Goal: Task Accomplishment & Management: Manage account settings

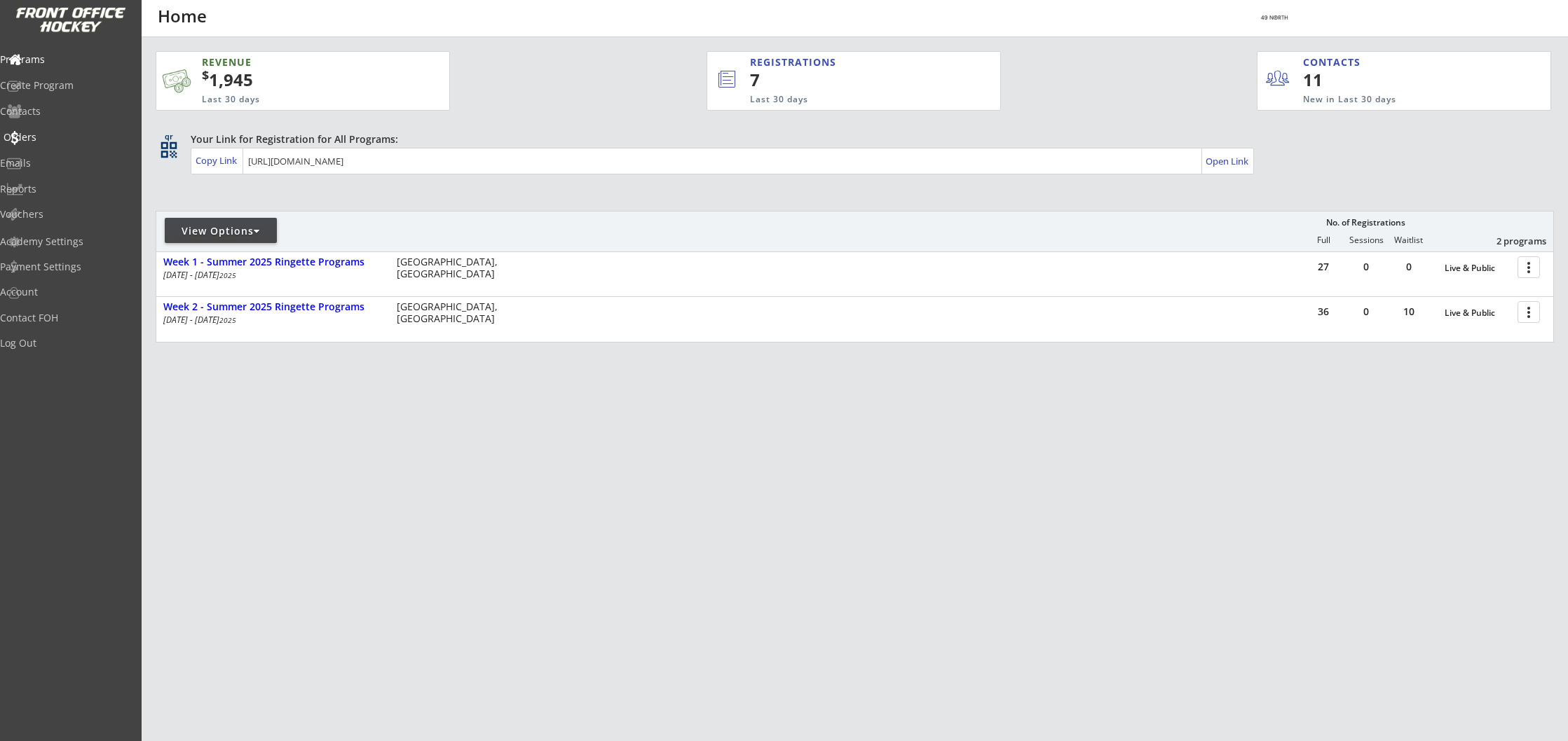
click at [62, 132] on div "Orders" at bounding box center [67, 136] width 126 height 10
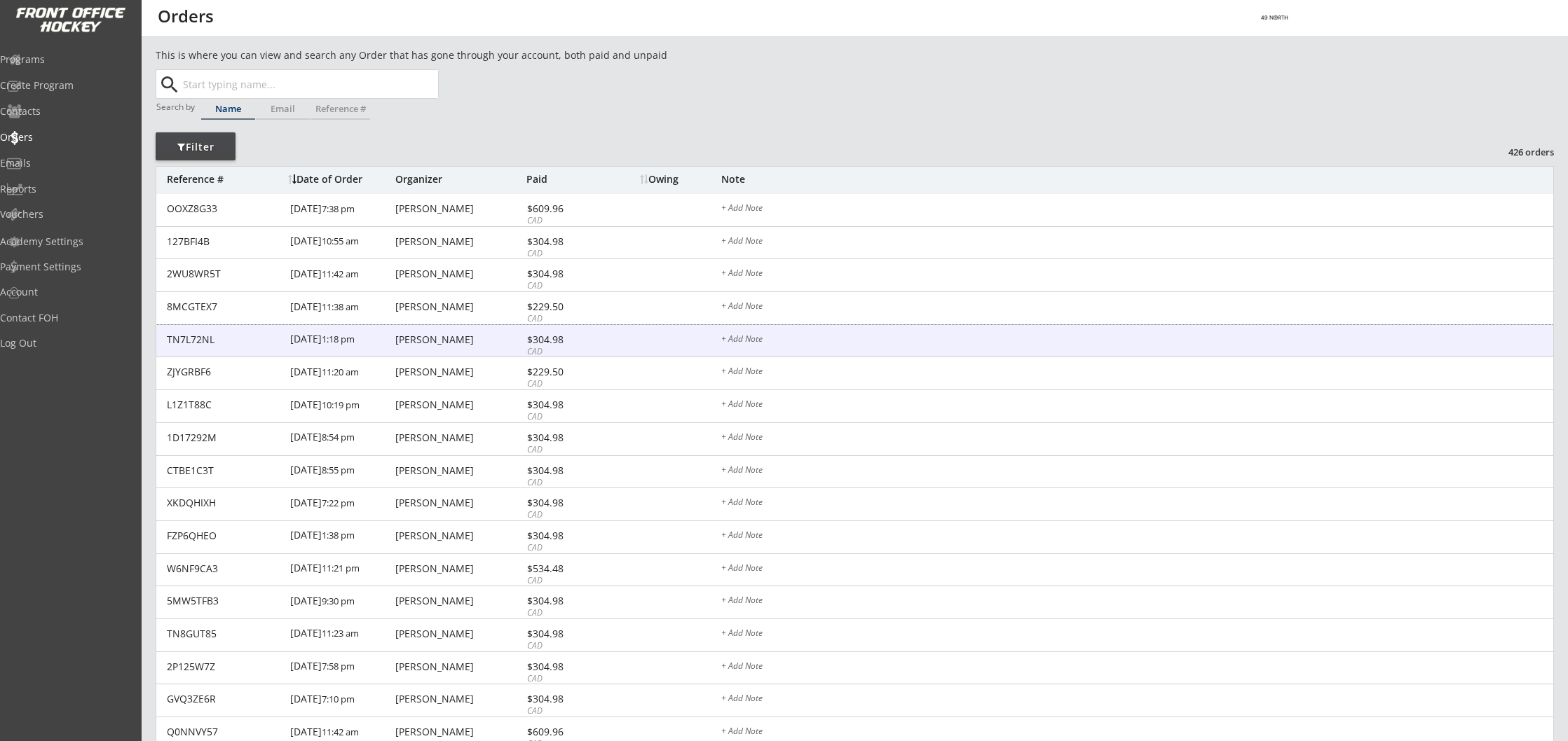
click at [369, 337] on div "[DATE] 1:18 pm" at bounding box center [341, 340] width 101 height 32
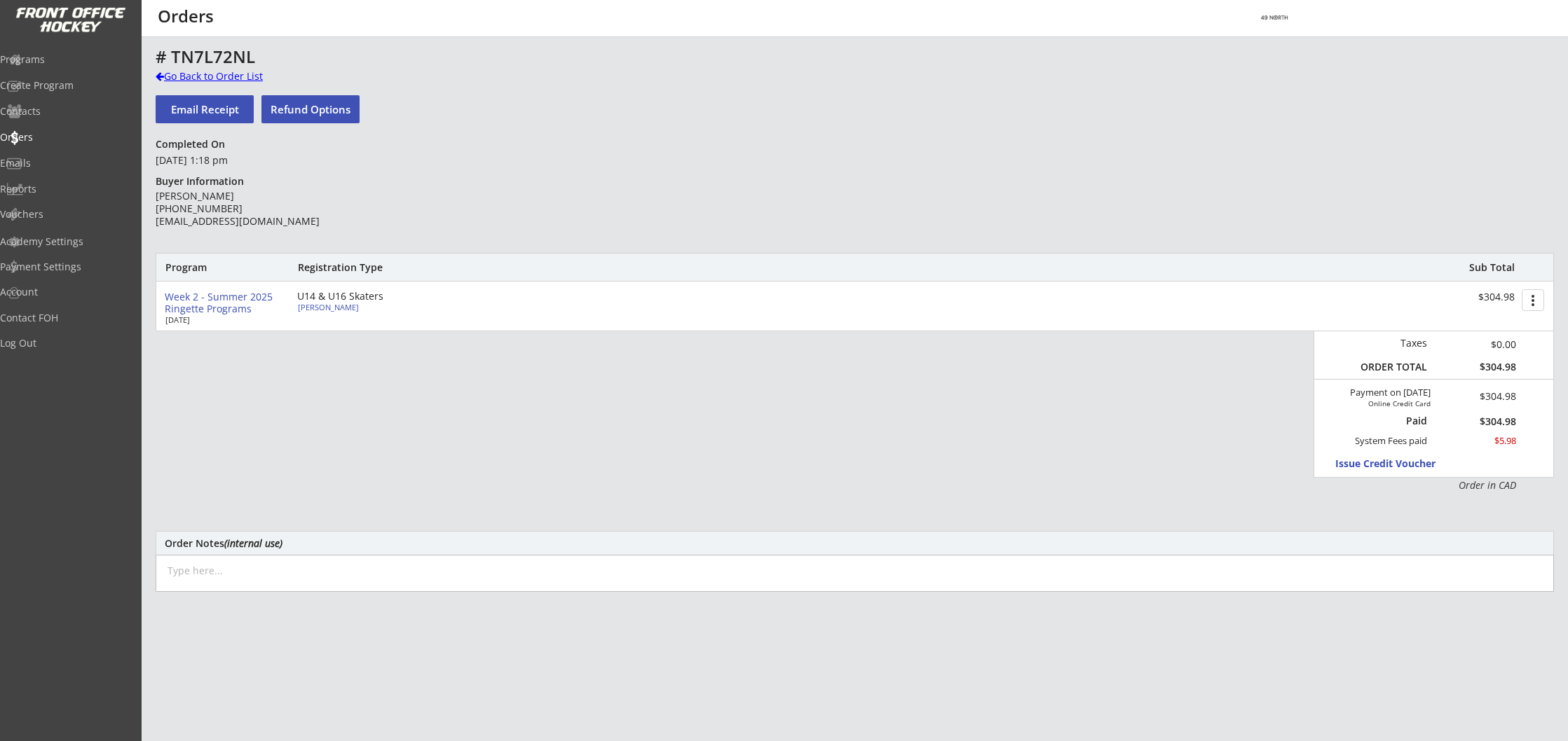
click at [173, 73] on div "Go Back to Order List" at bounding box center [228, 76] width 145 height 14
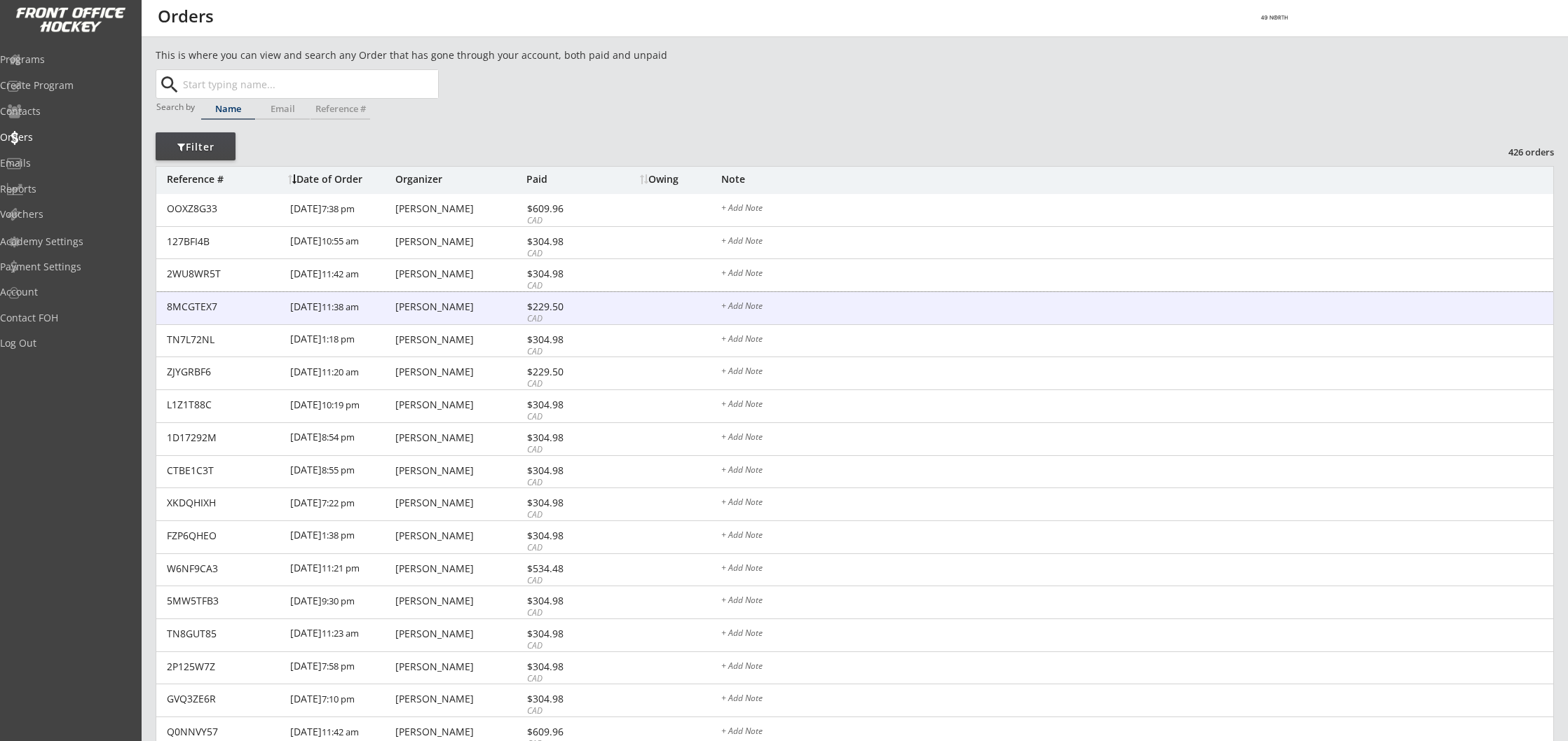
click at [426, 306] on div "April Baker" at bounding box center [459, 306] width 128 height 10
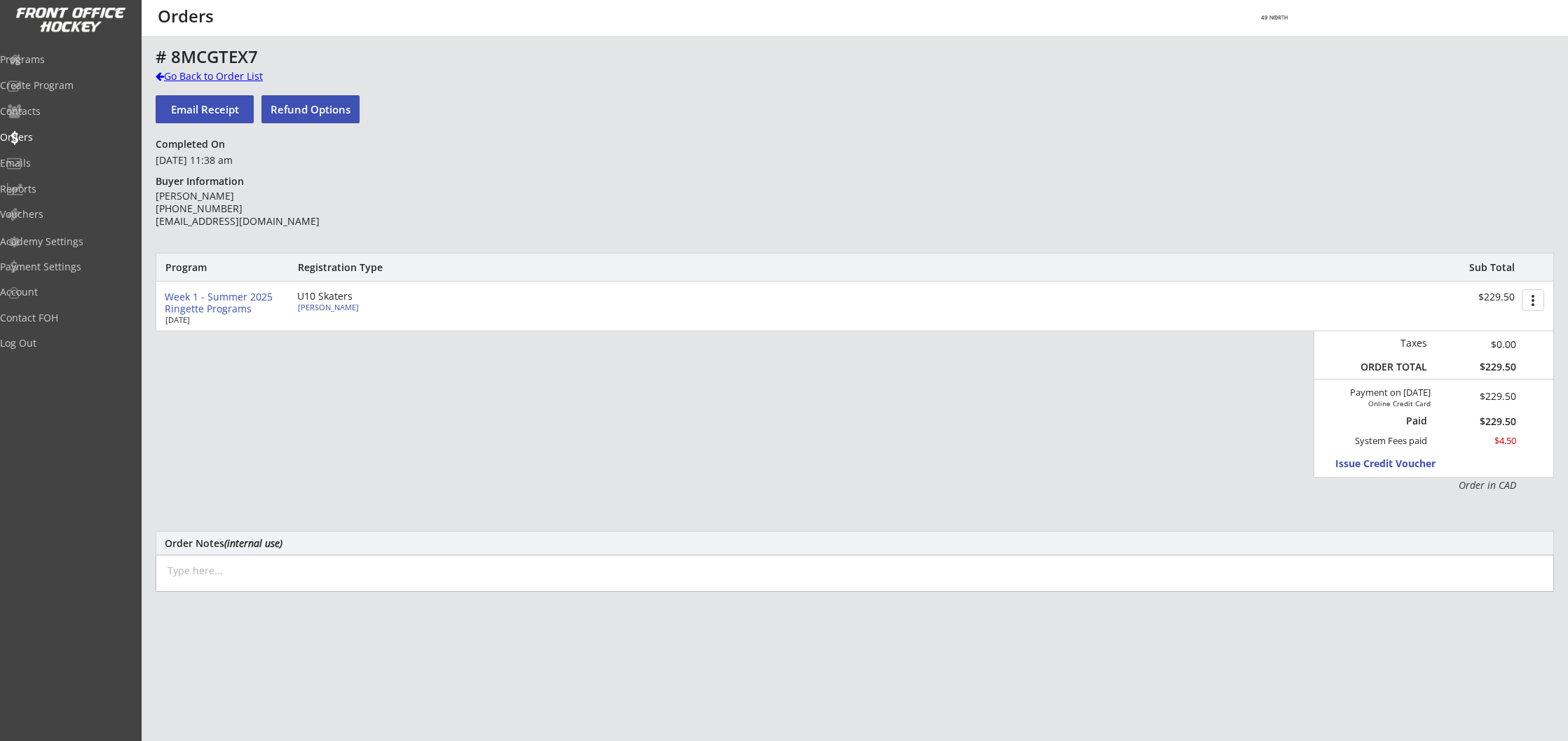
click at [174, 76] on div "Go Back to Order List" at bounding box center [228, 76] width 145 height 14
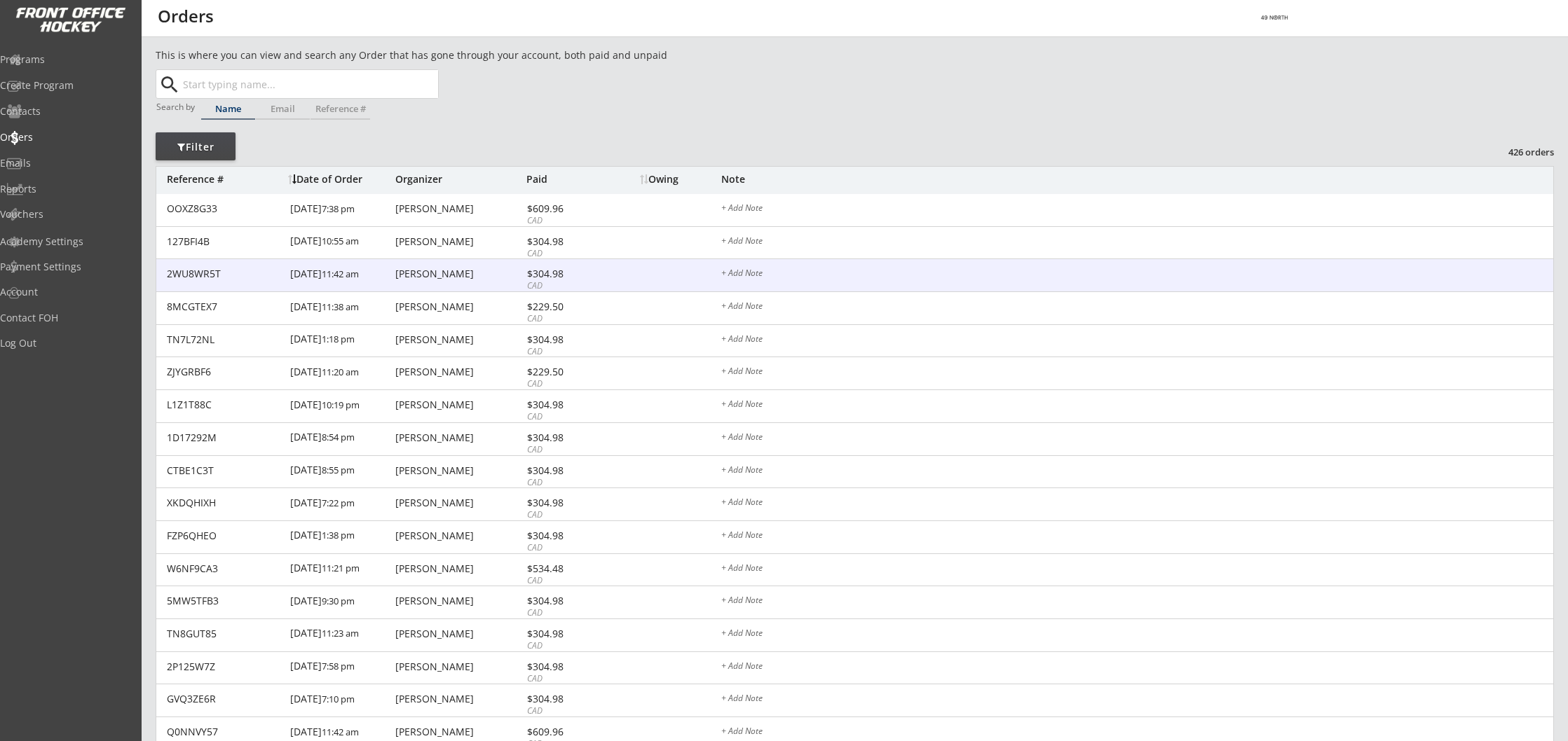
click at [450, 274] on div "Melissa Ledrew" at bounding box center [459, 274] width 128 height 10
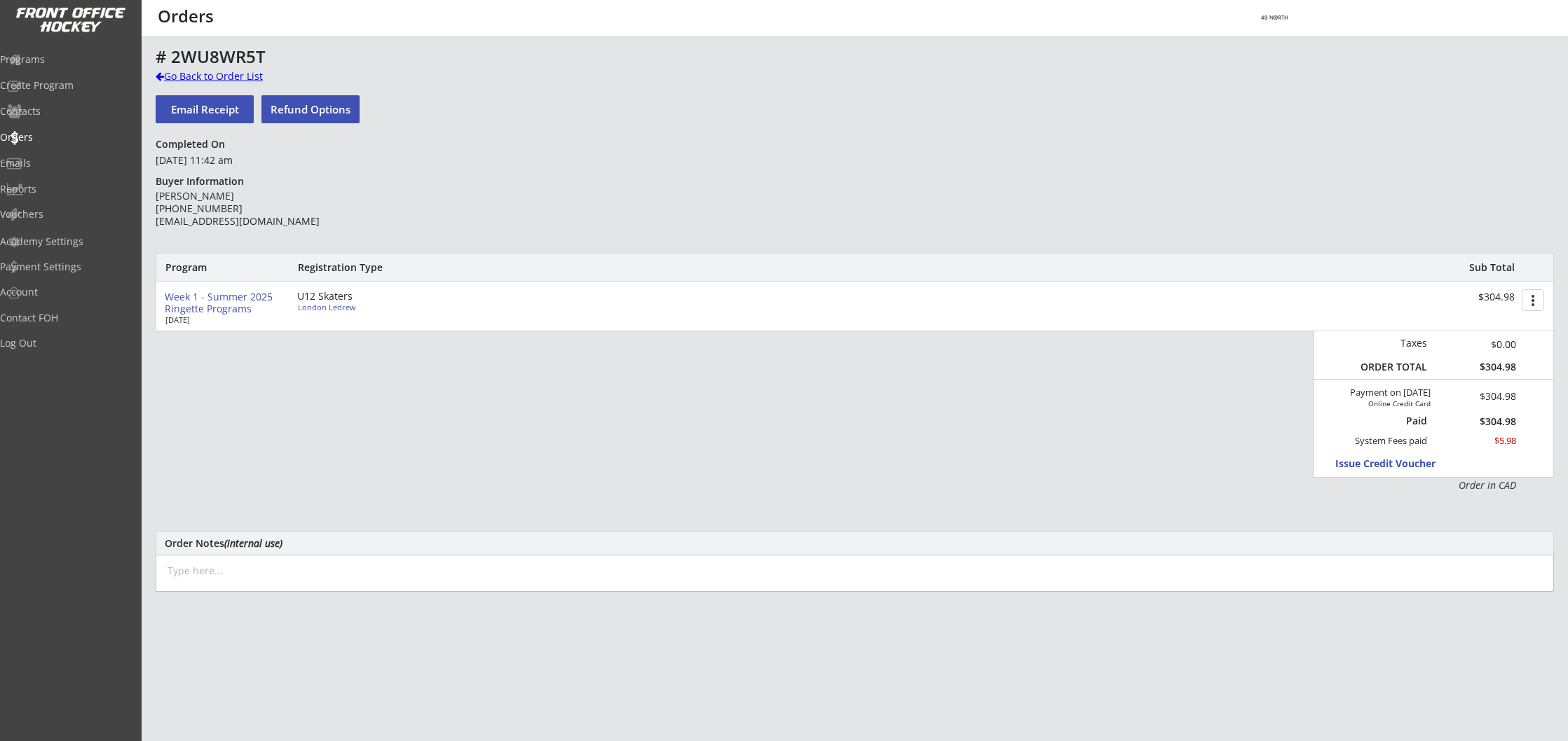
click at [207, 78] on div "Go Back to Order List" at bounding box center [228, 76] width 145 height 14
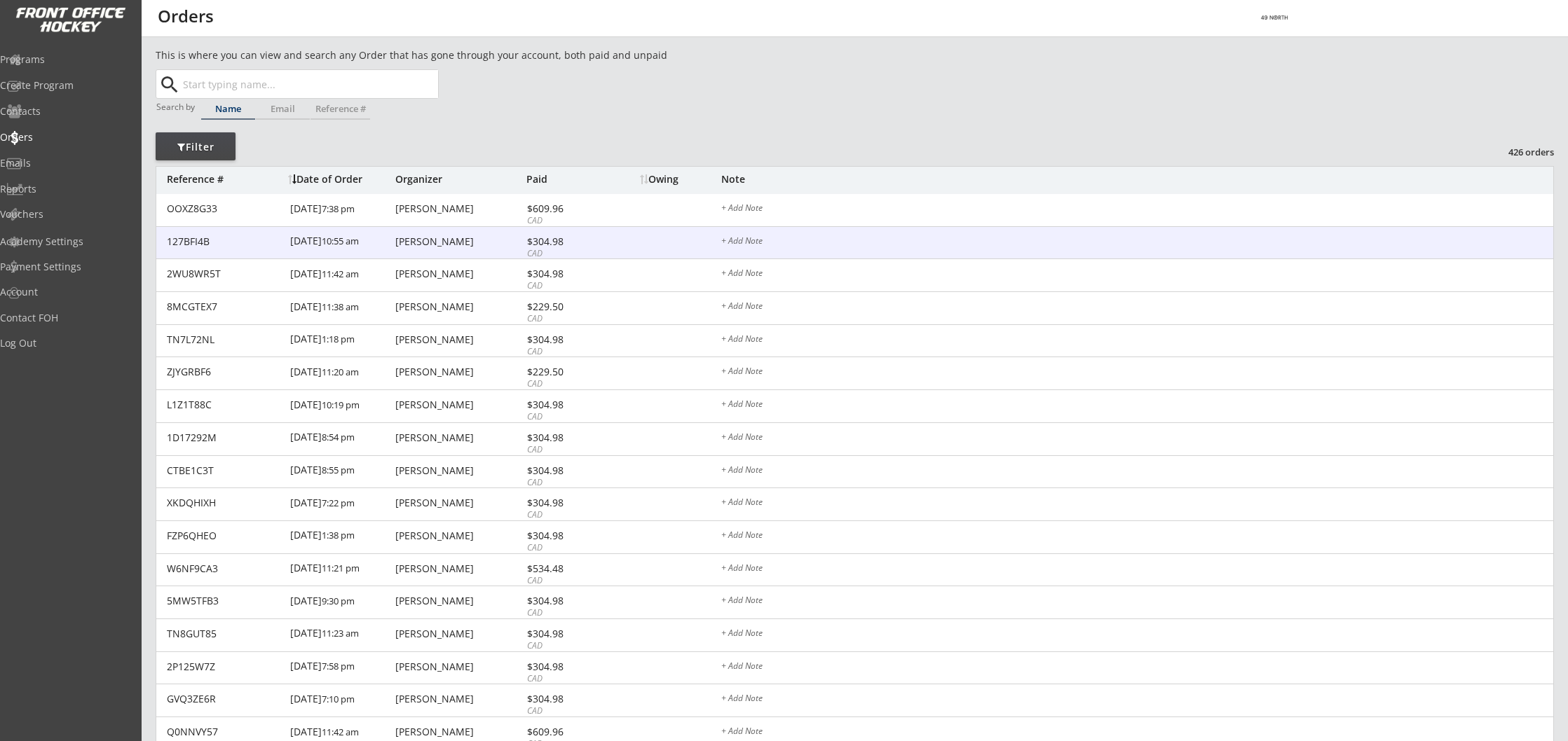
click at [411, 244] on div "Andrea Caldwell" at bounding box center [459, 241] width 128 height 10
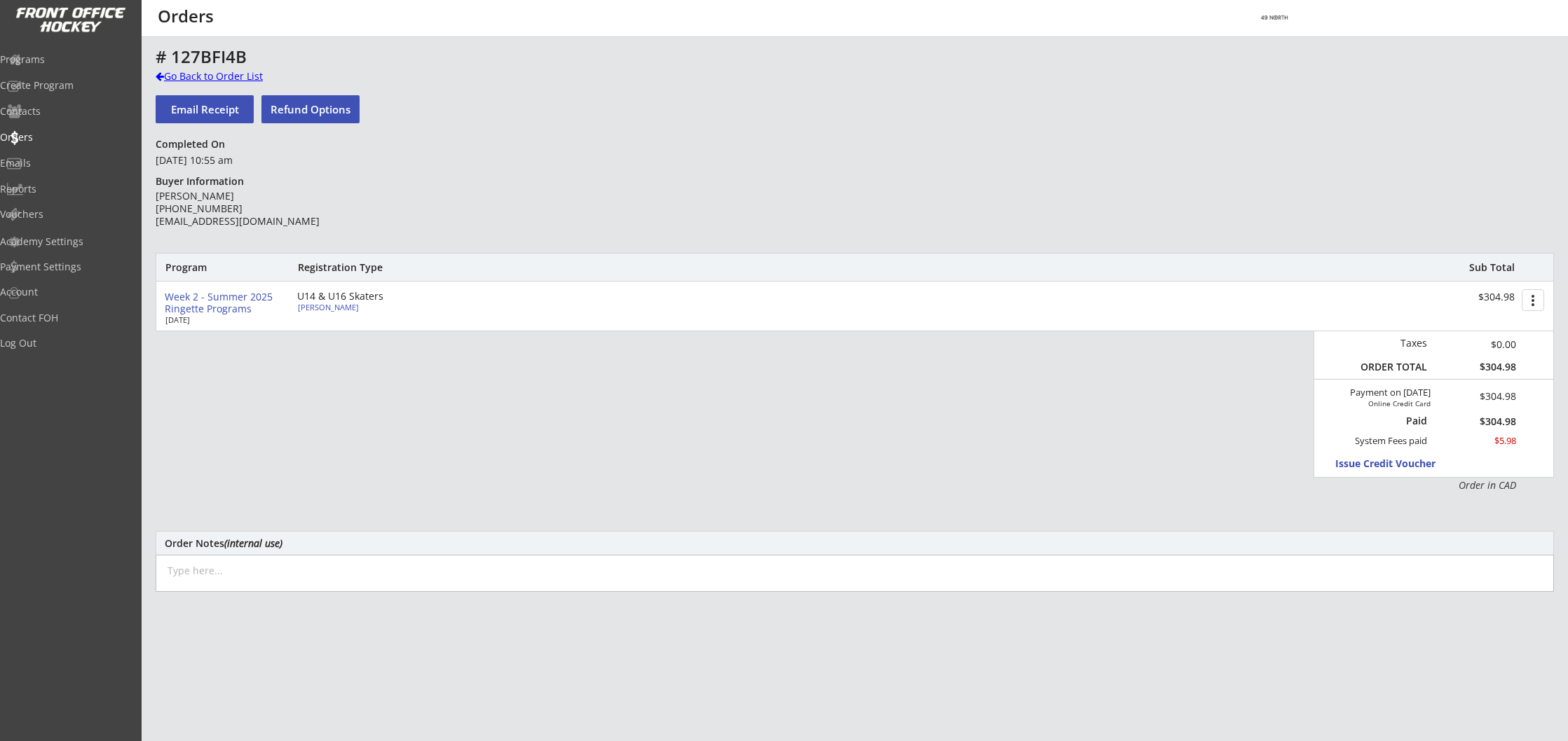
click at [190, 76] on div "Go Back to Order List" at bounding box center [228, 76] width 145 height 14
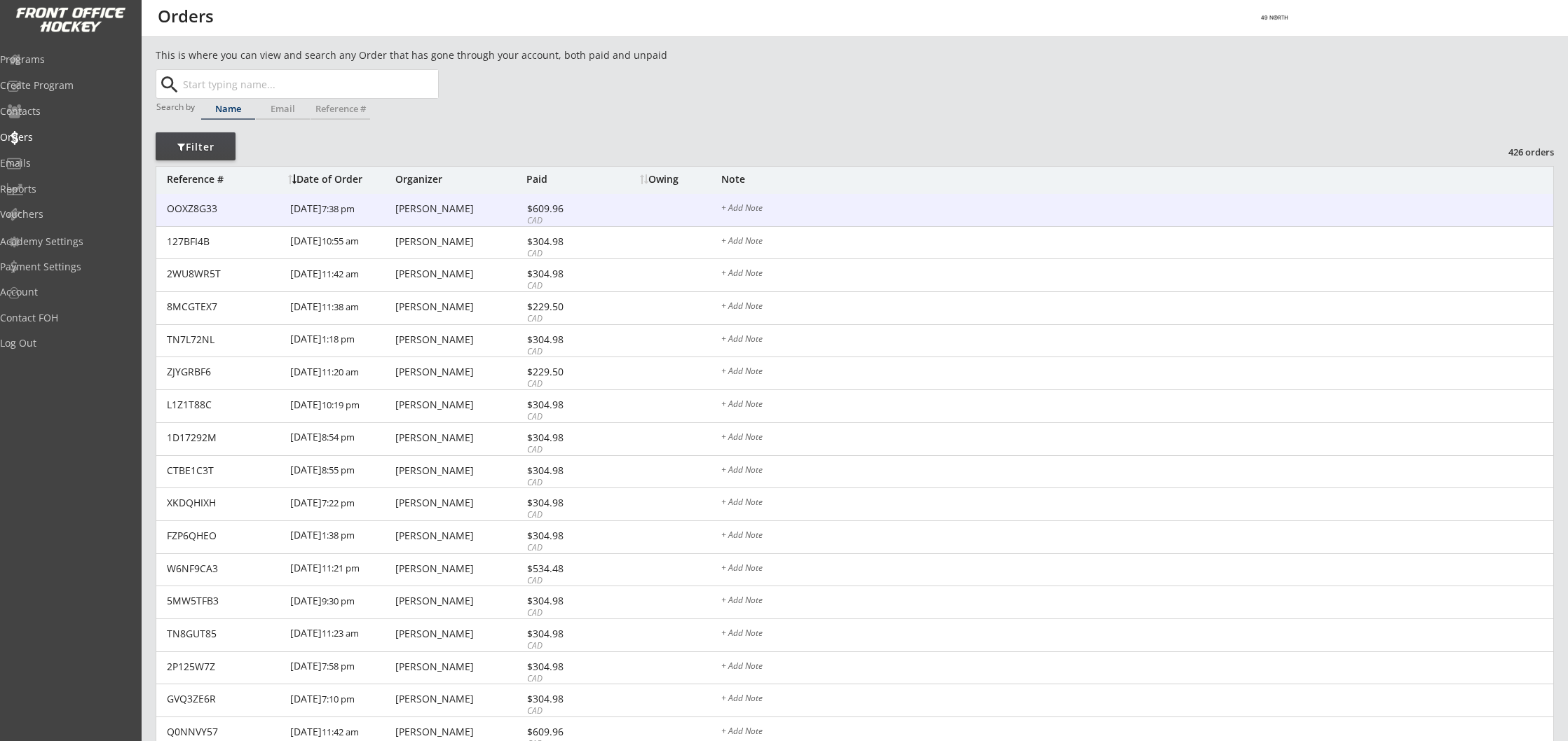
click at [443, 213] on div "Heather Hausmanis" at bounding box center [459, 208] width 128 height 10
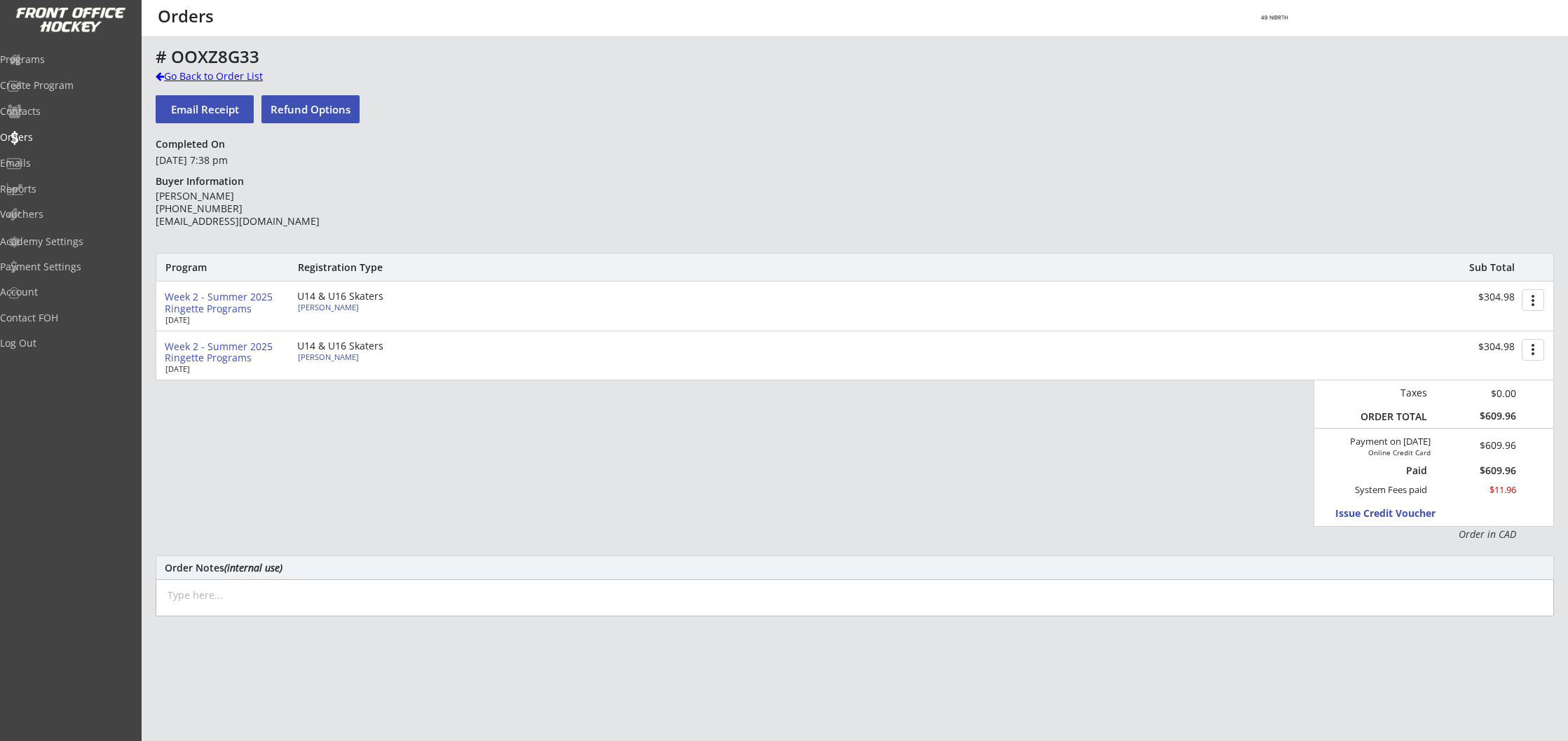
click at [190, 78] on div "Go Back to Order List" at bounding box center [228, 76] width 145 height 14
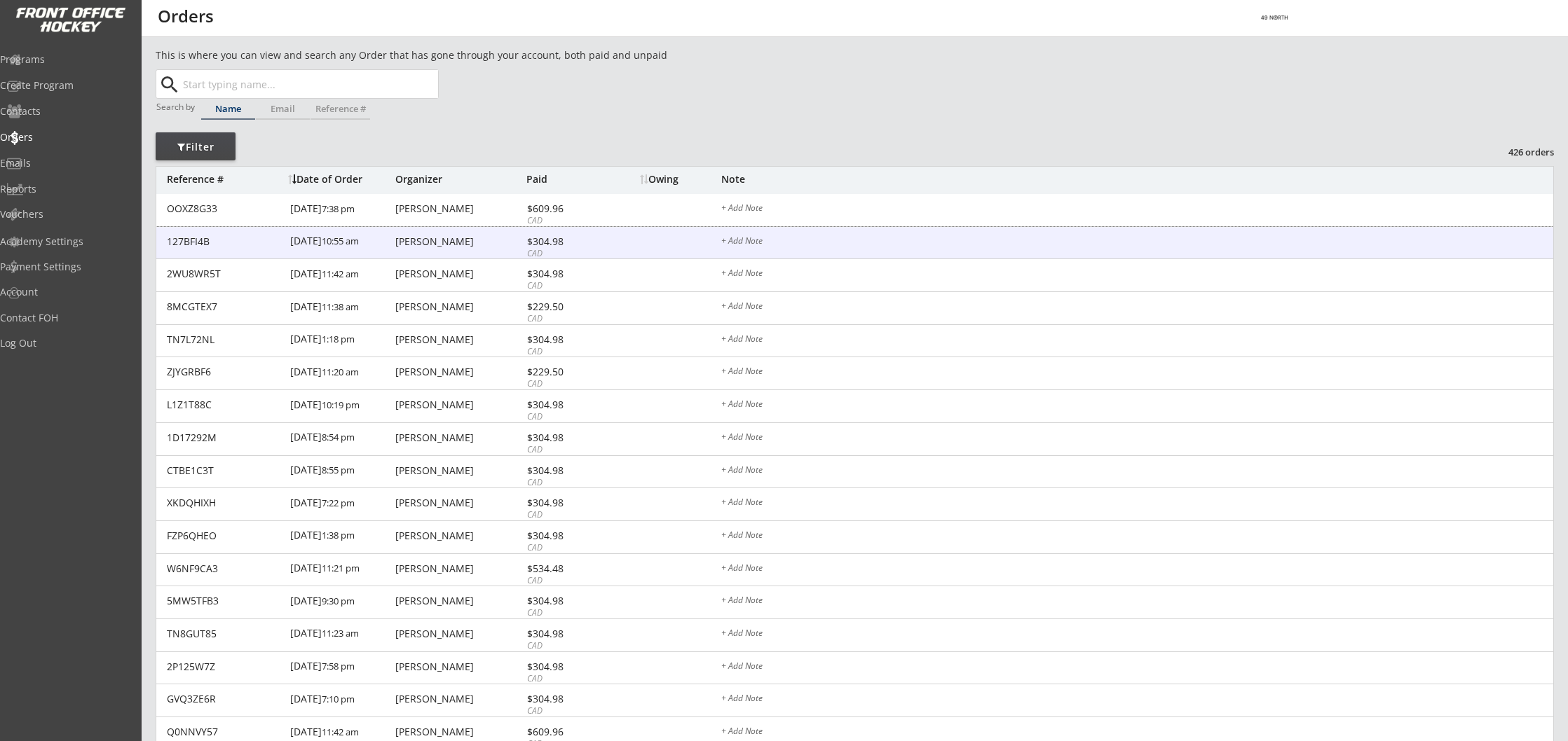
click at [429, 240] on div "Andrea Caldwell" at bounding box center [459, 241] width 128 height 10
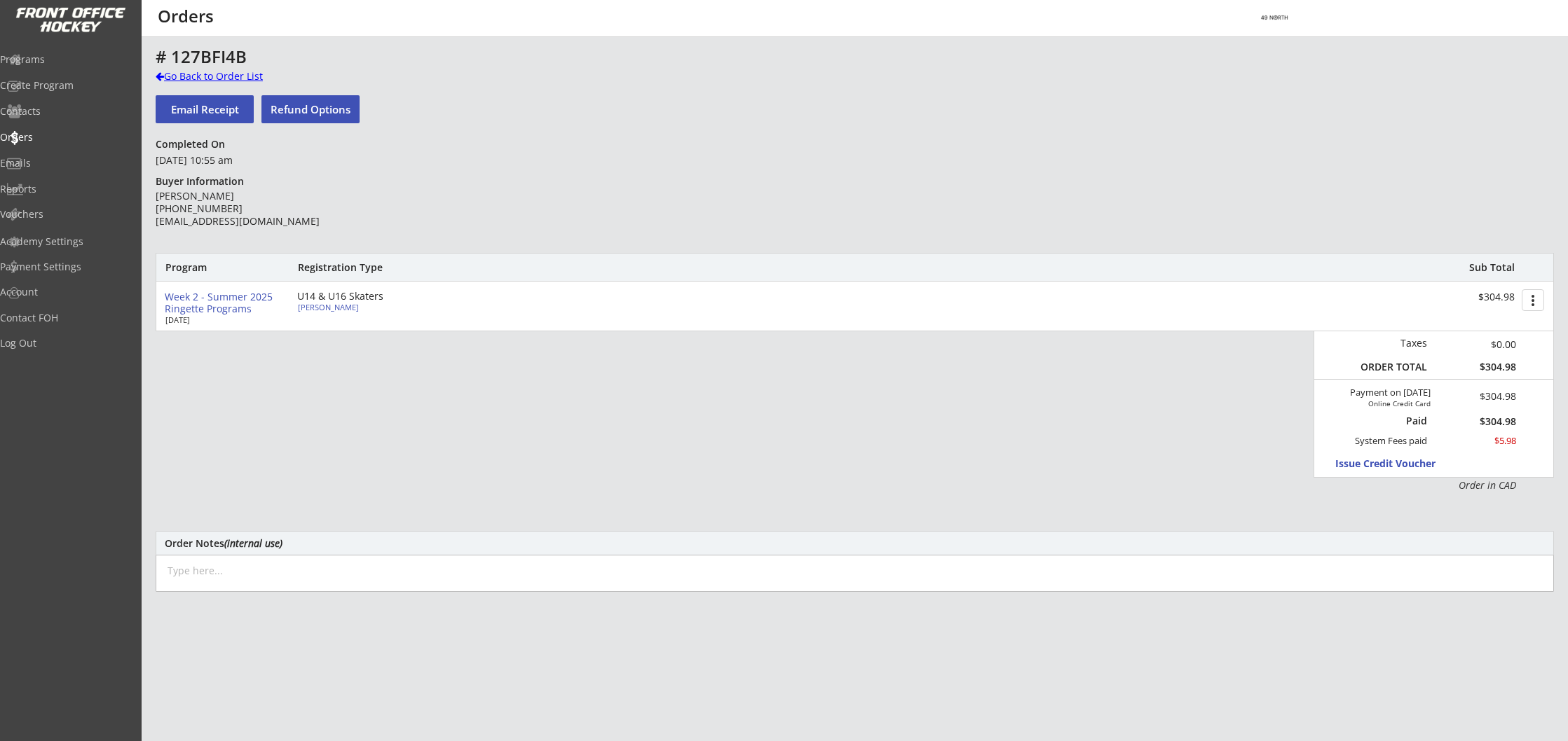
click at [200, 74] on div "Go Back to Order List" at bounding box center [228, 76] width 145 height 14
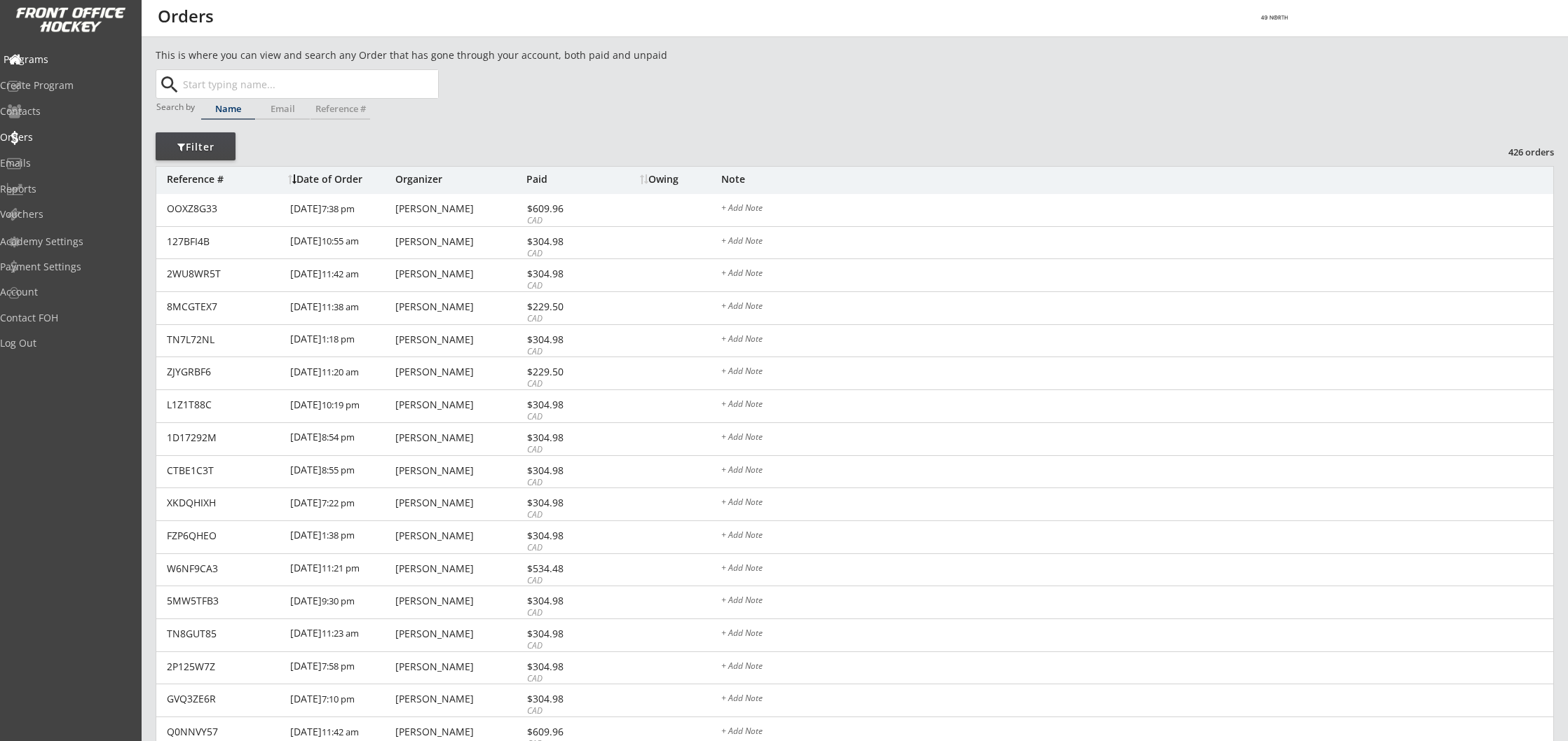
click at [70, 60] on div "Programs" at bounding box center [67, 59] width 126 height 10
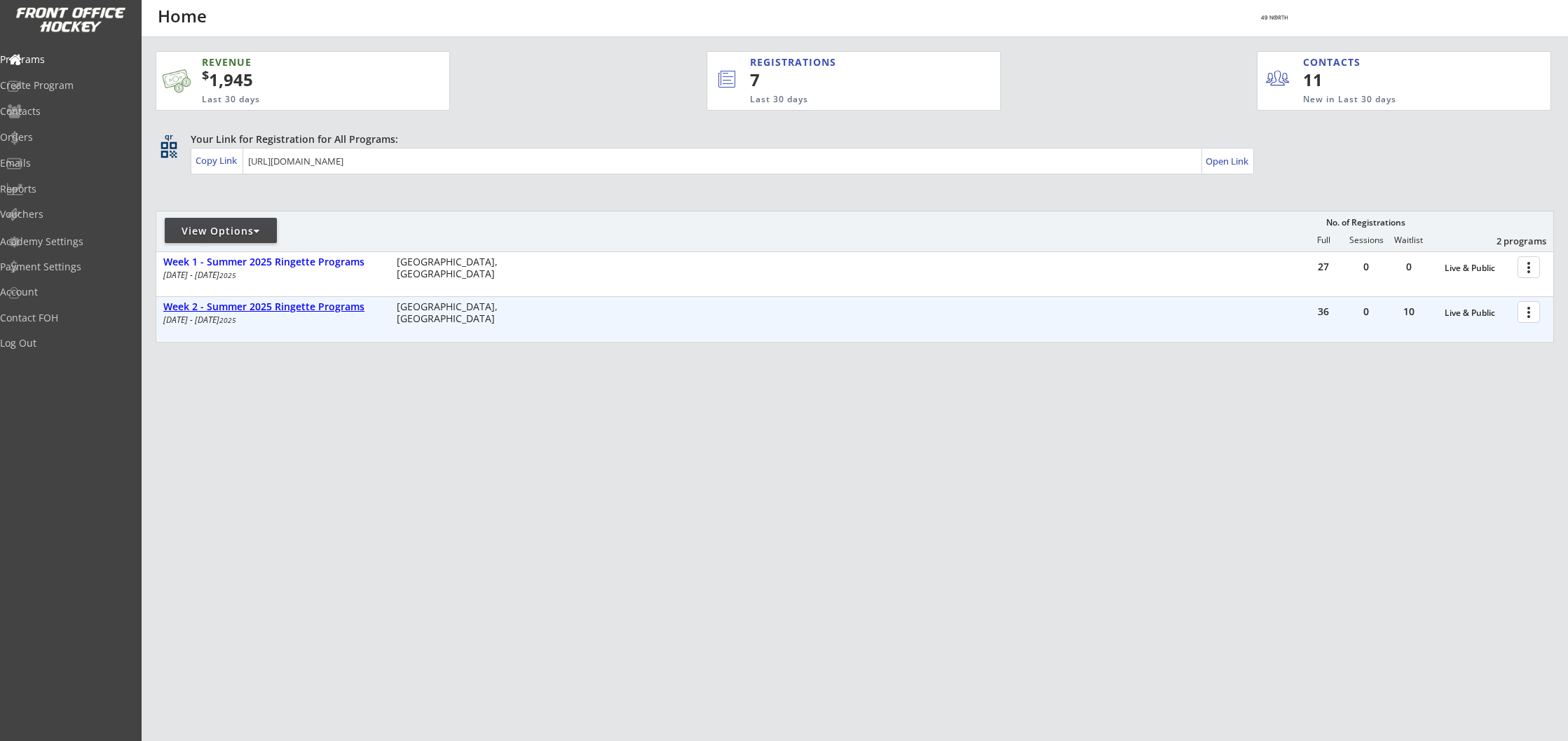
click at [314, 309] on div "Week 2 - Summer 2025 Ringette Programs" at bounding box center [272, 307] width 219 height 12
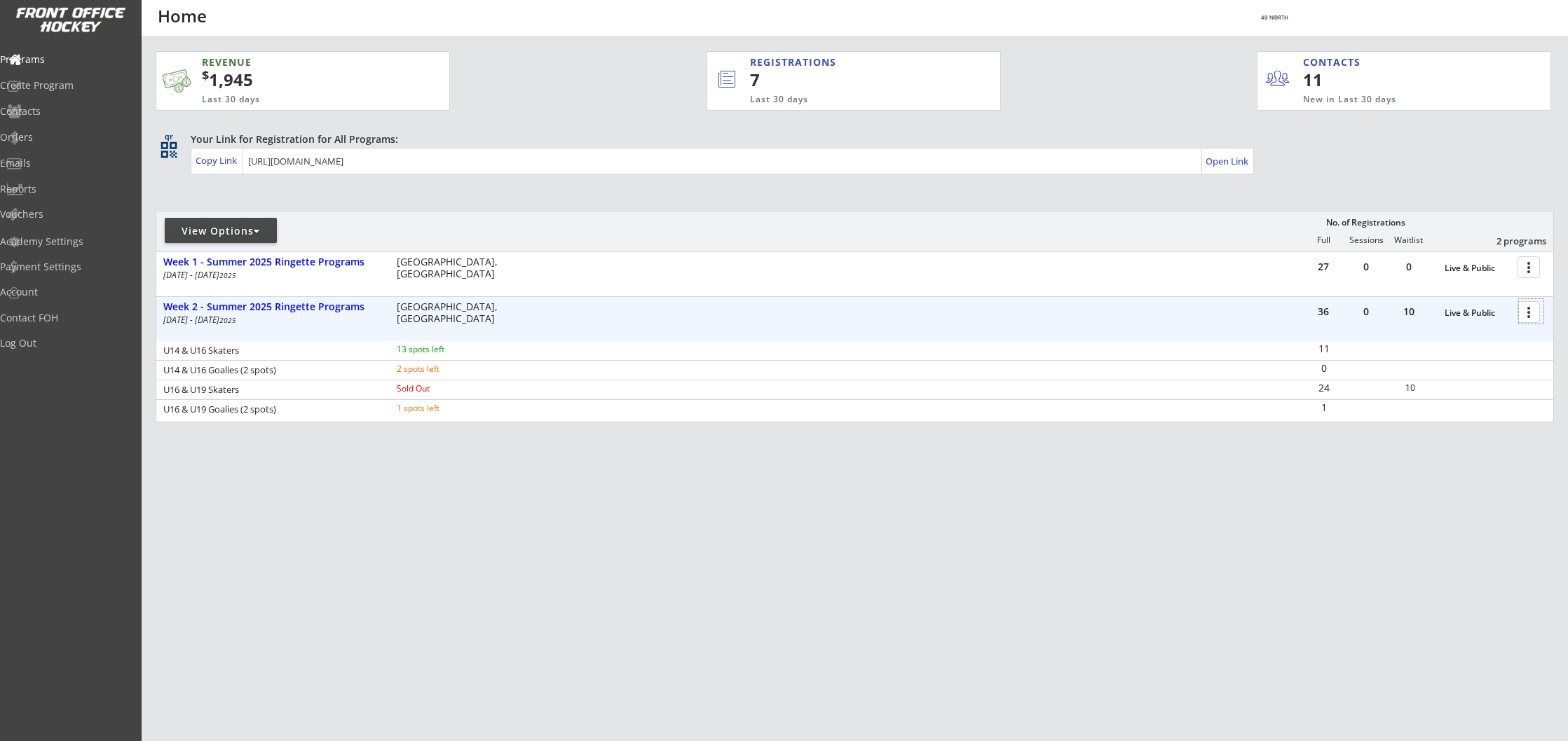
click at [1528, 312] on div at bounding box center [1531, 311] width 24 height 24
click at [1483, 337] on div "Program Roster" at bounding box center [1480, 336] width 101 height 10
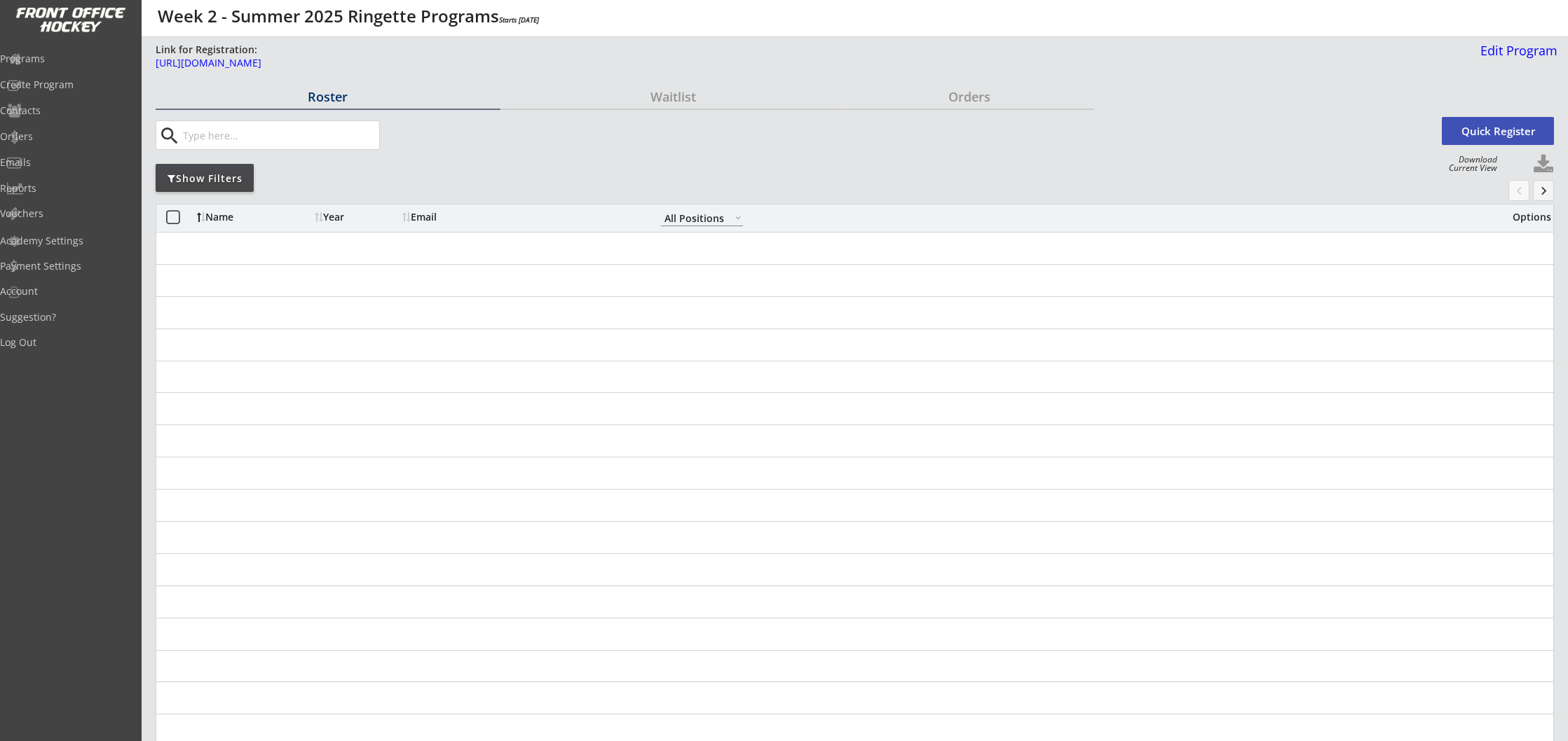
select select ""All Positions""
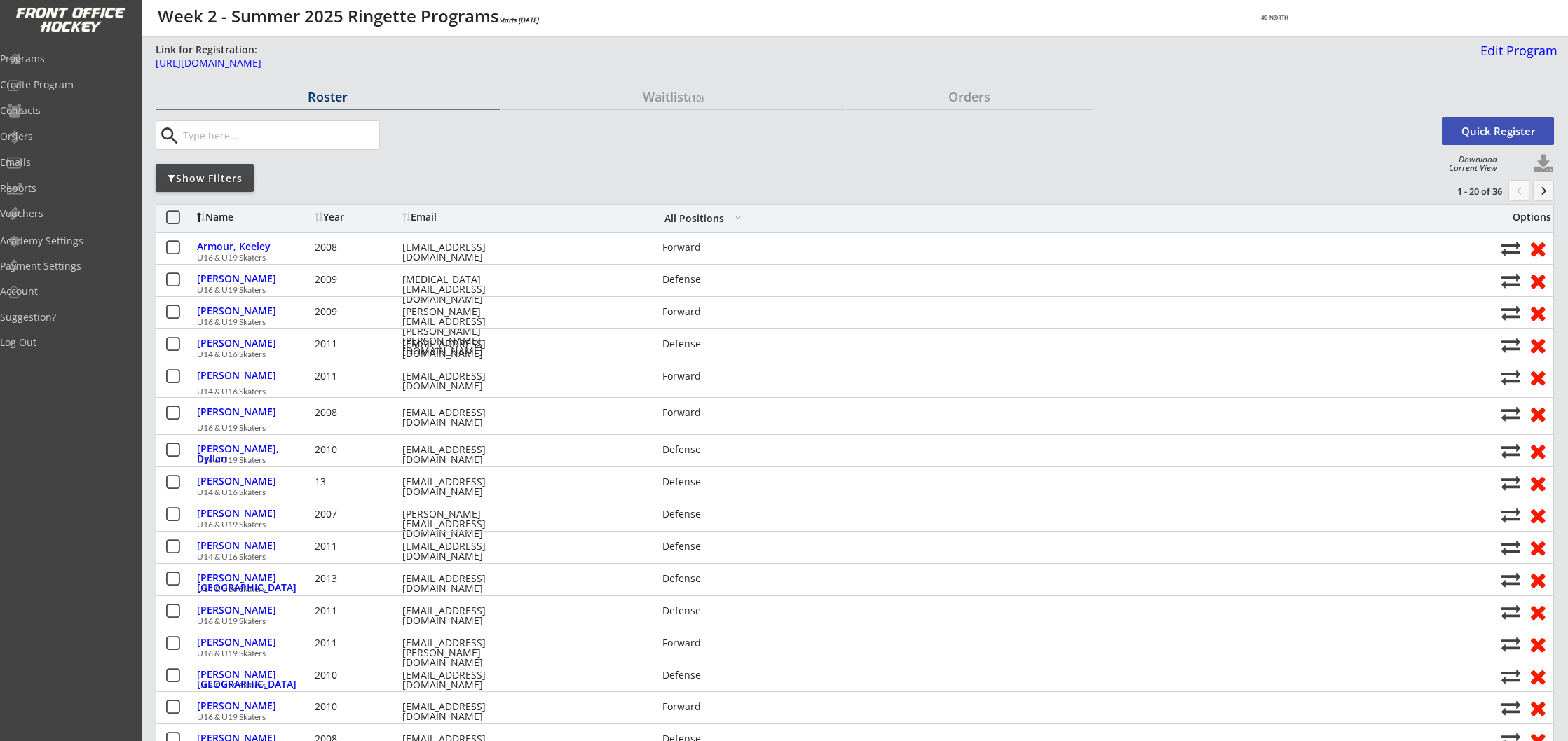
click at [311, 139] on input "input" at bounding box center [279, 135] width 199 height 28
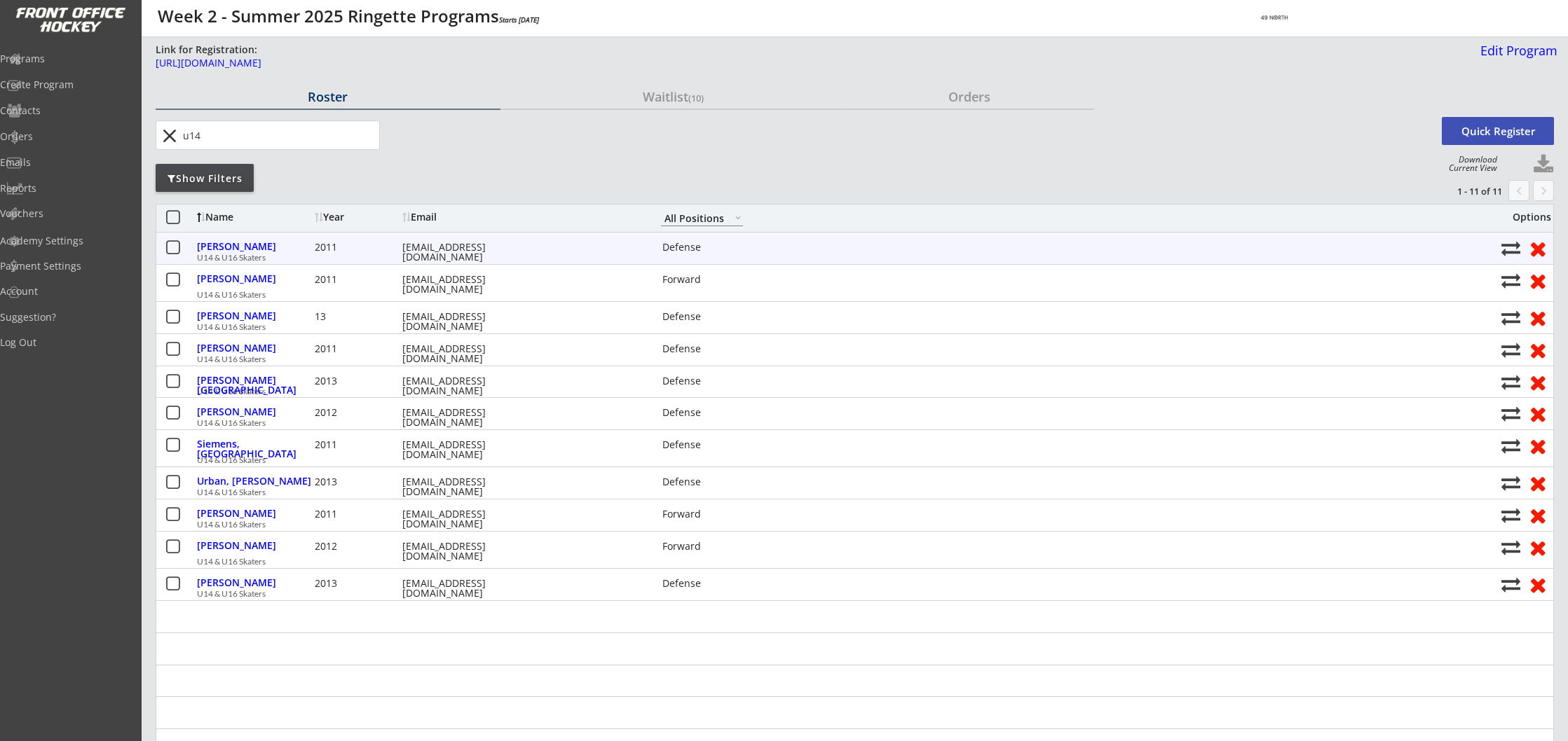
type input "u14"
click at [443, 253] on div "[EMAIL_ADDRESS][DOMAIN_NAME]" at bounding box center [465, 252] width 126 height 20
click at [258, 248] on div "[PERSON_NAME]" at bounding box center [254, 246] width 115 height 10
select select ""Defense""
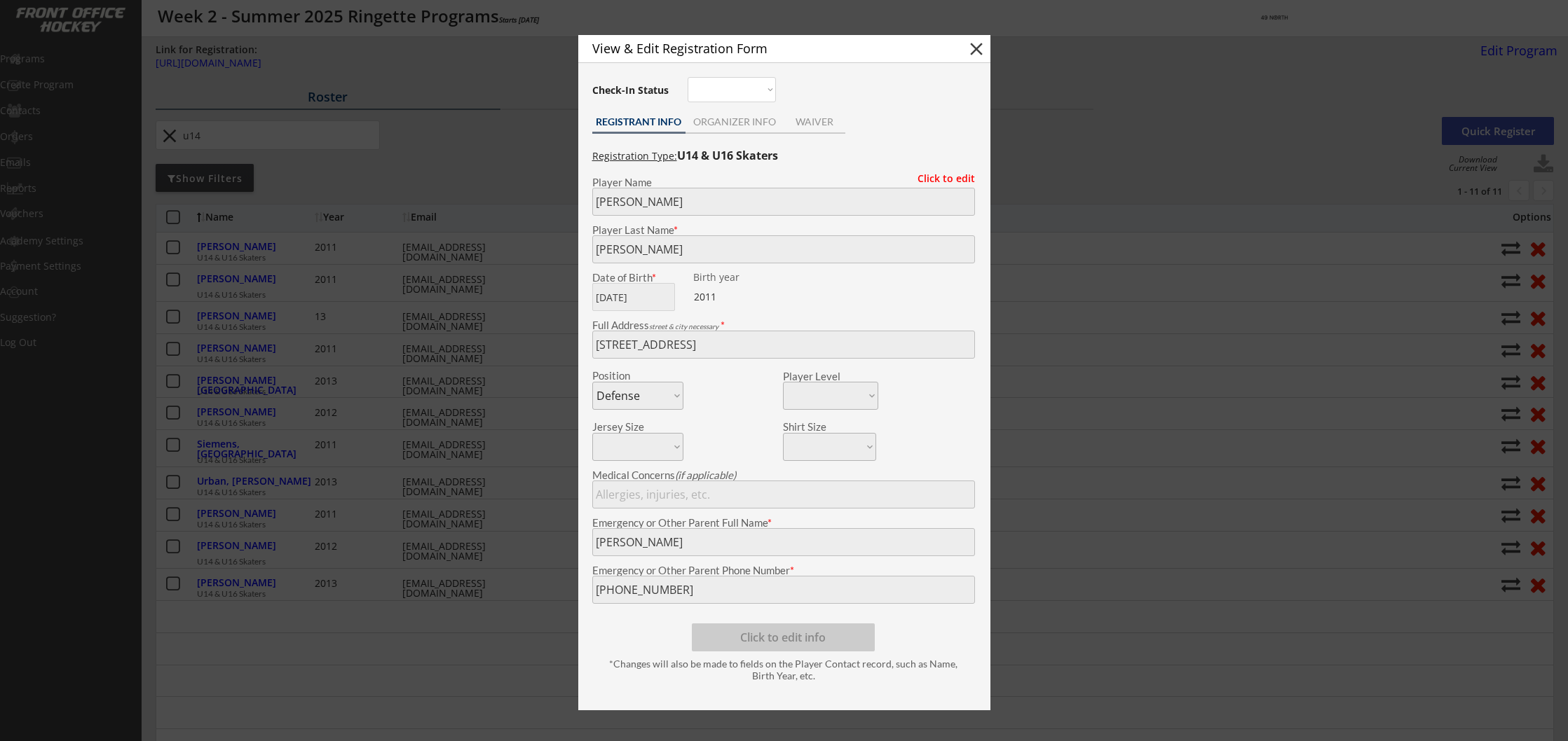
click at [973, 48] on button "close" at bounding box center [976, 49] width 21 height 21
select select ""PLACEHOLDER_1427118222253""
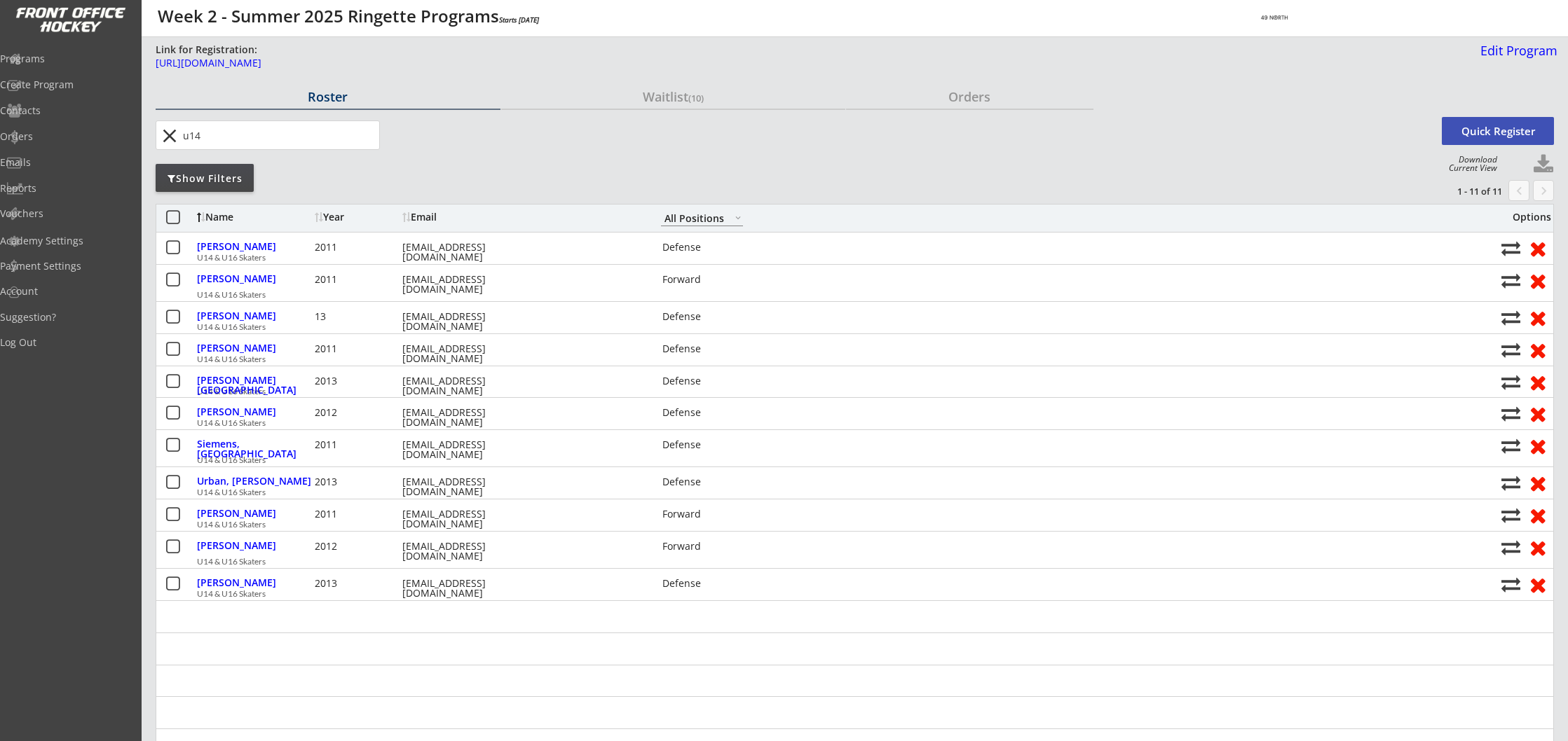
click at [207, 133] on input "input" at bounding box center [279, 135] width 199 height 28
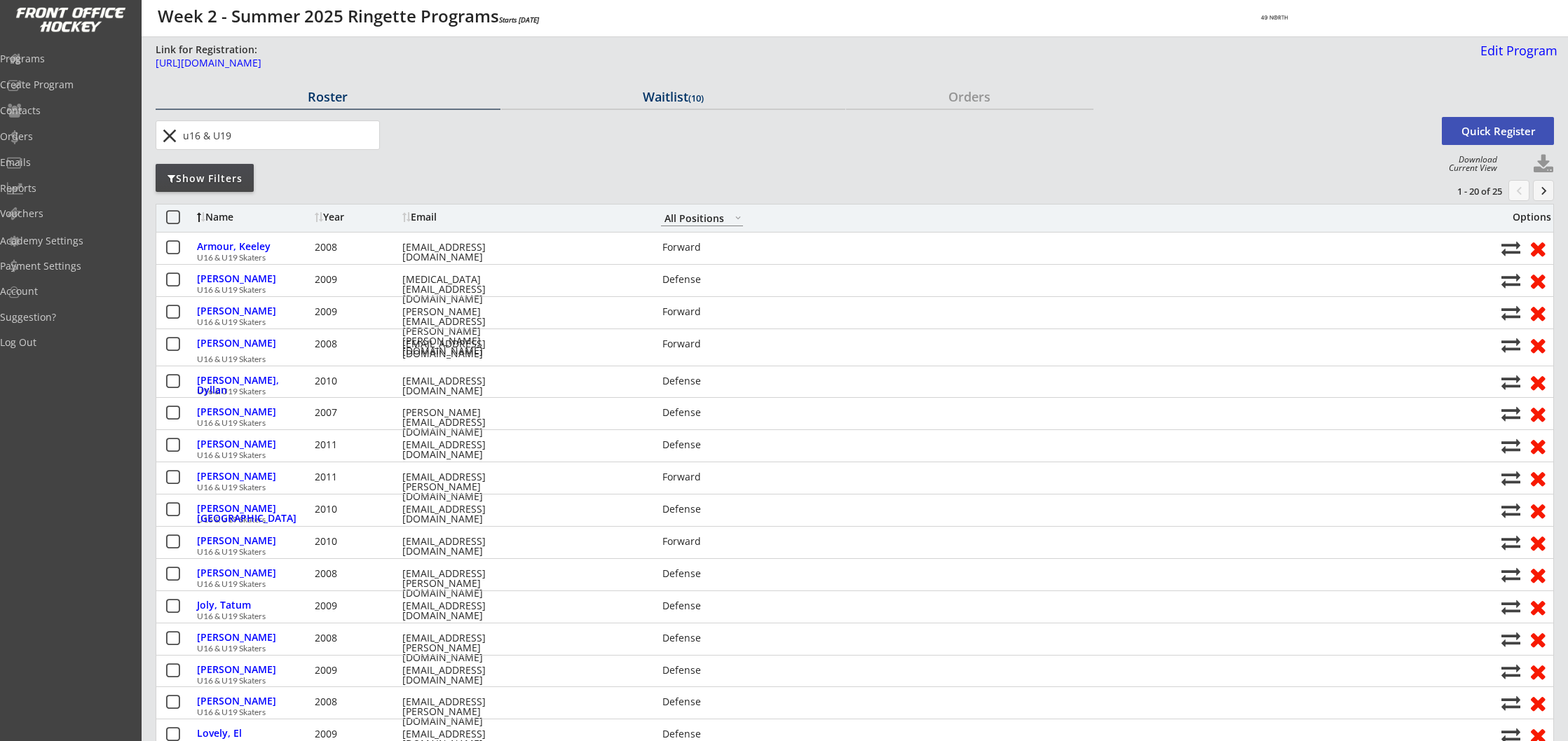
click at [661, 91] on div "Waitlist (10)" at bounding box center [674, 96] width 345 height 12
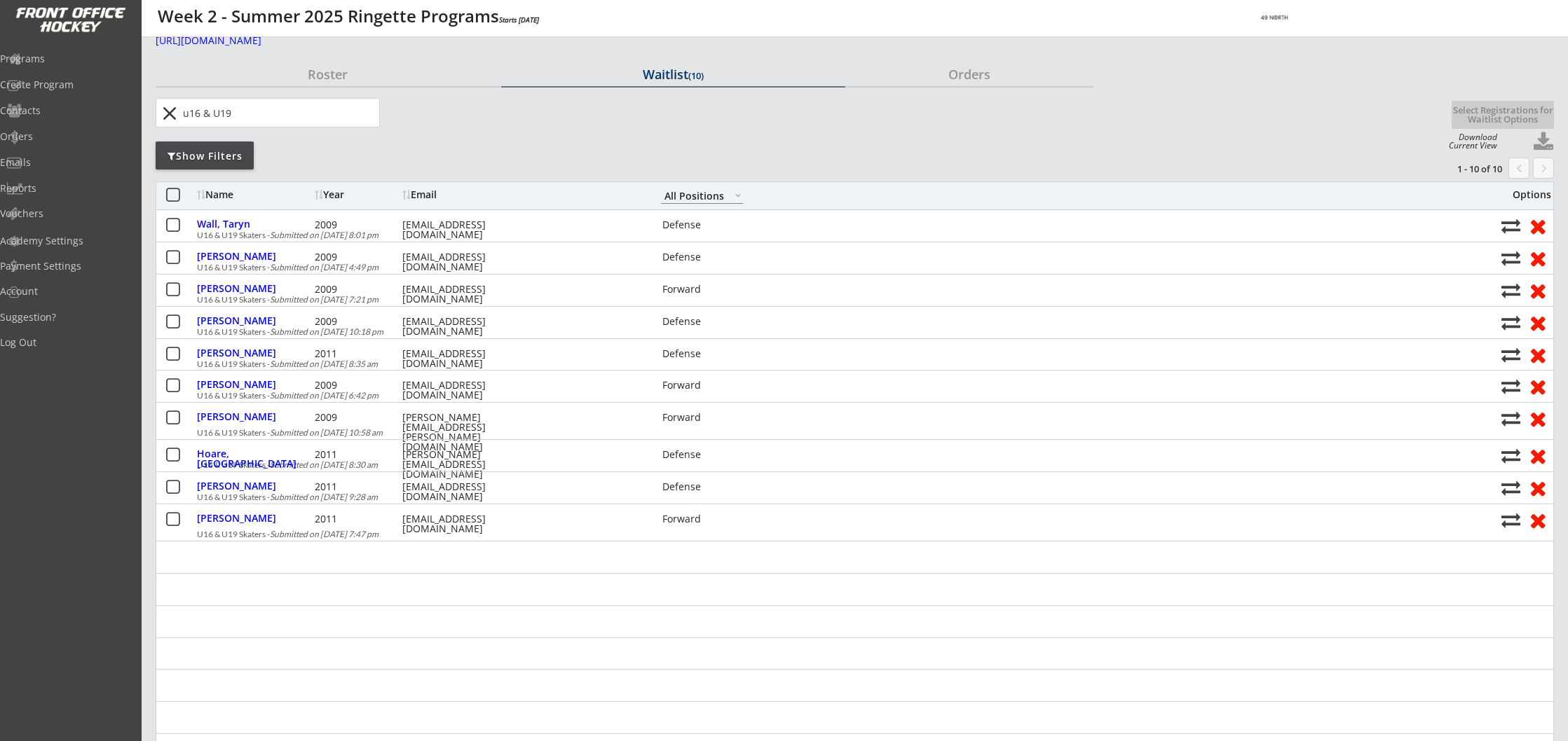
scroll to position [20, 0]
click at [232, 116] on input "input" at bounding box center [279, 115] width 199 height 28
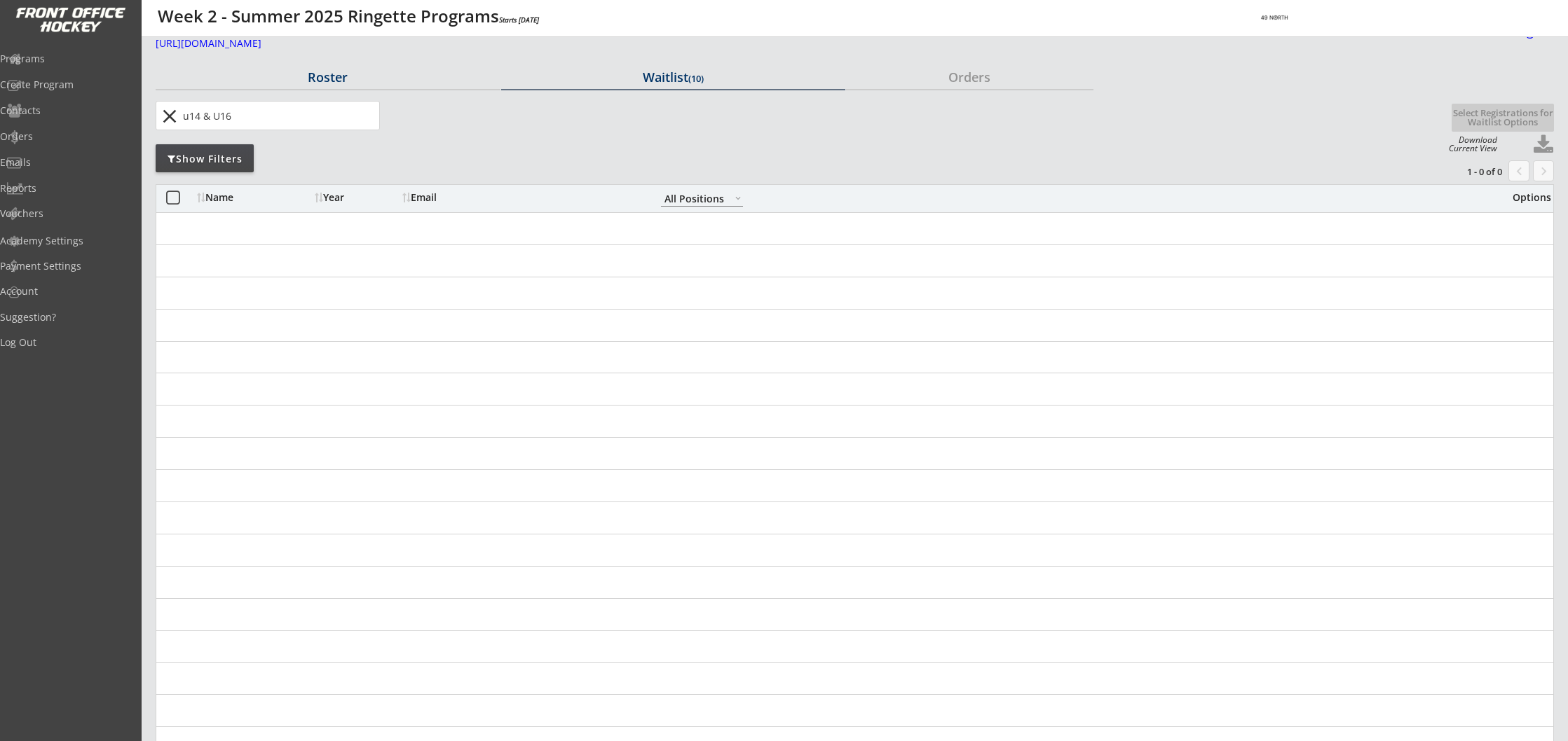
click at [335, 73] on div "Roster" at bounding box center [328, 76] width 345 height 12
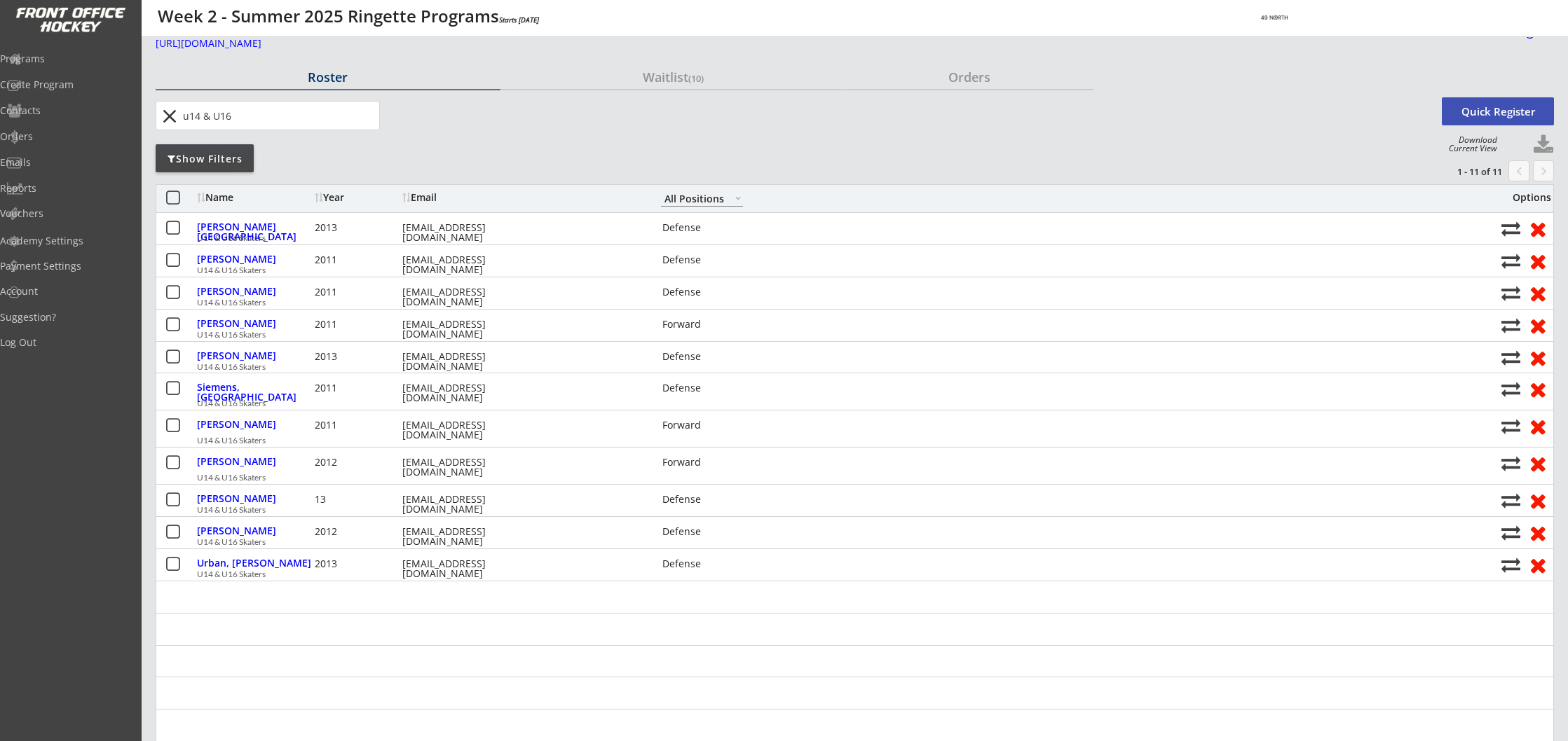
click at [212, 116] on input "input" at bounding box center [279, 115] width 199 height 28
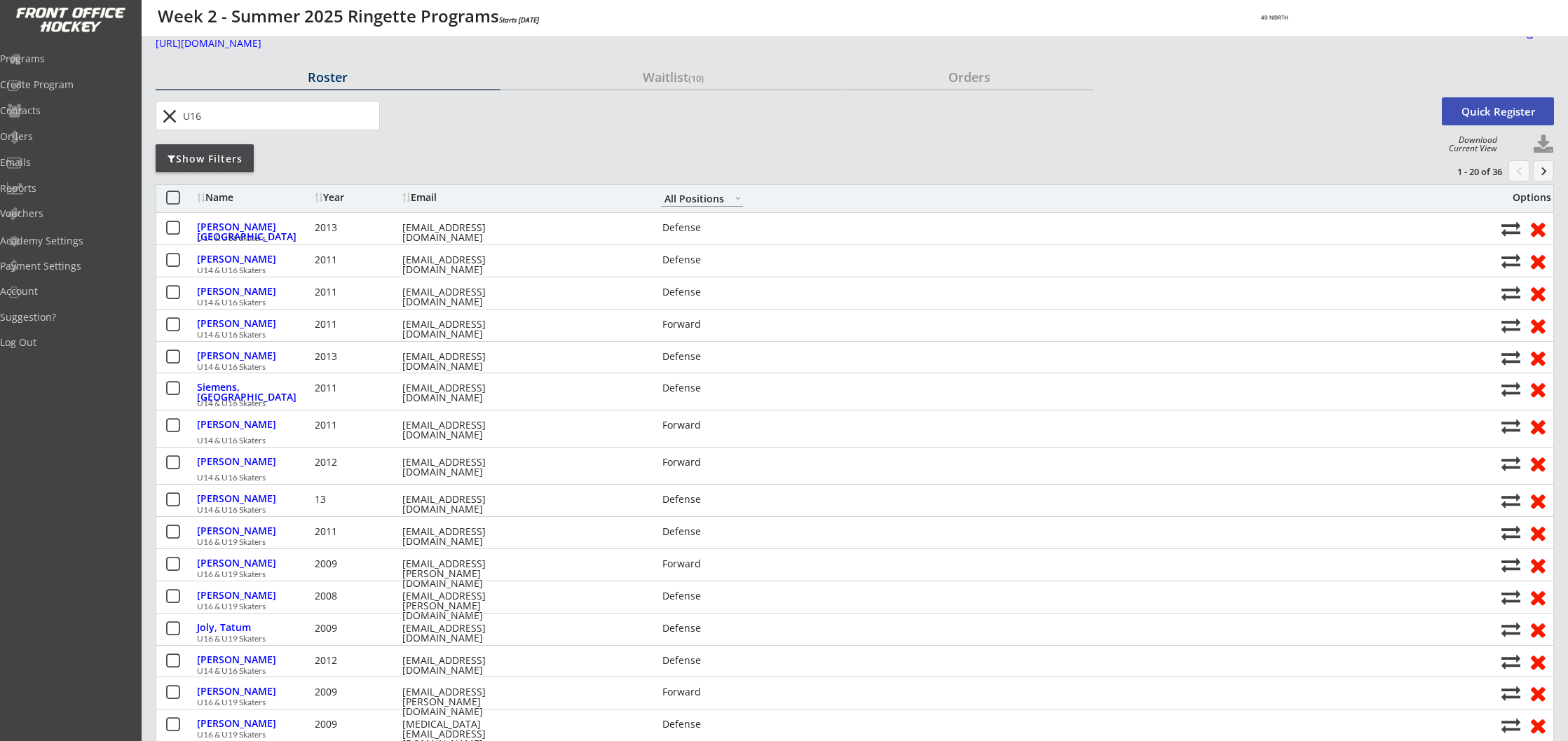
click at [210, 116] on input "input" at bounding box center [279, 115] width 199 height 28
type input "U16 & U19"
click at [664, 75] on div "Waitlist (10)" at bounding box center [674, 76] width 345 height 12
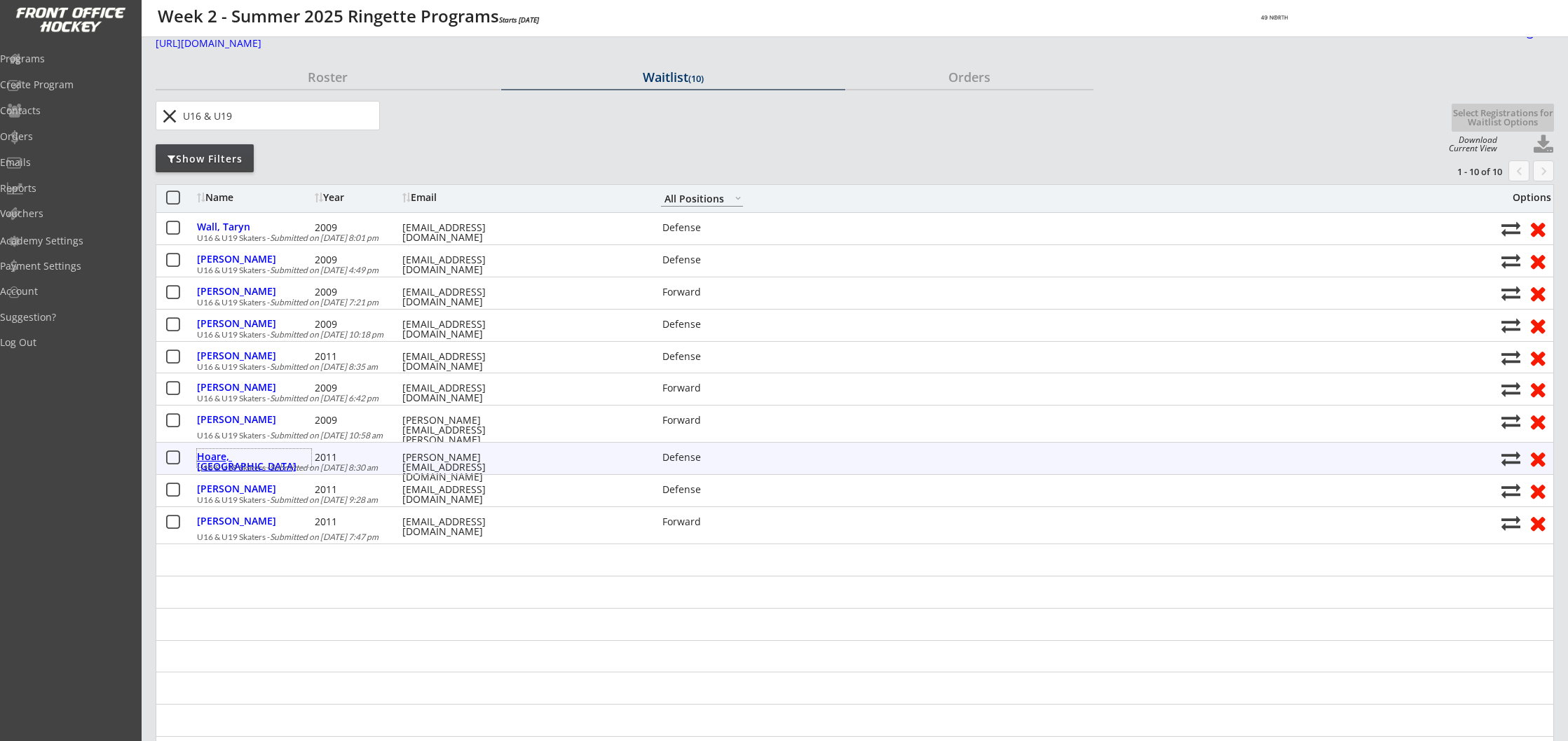
click at [225, 459] on div "Hoare, [GEOGRAPHIC_DATA]" at bounding box center [254, 461] width 115 height 20
type input "Dakota"
type input "Hoare"
type input "[DATE]"
type input "[STREET_ADDRESS][US_STATE]"
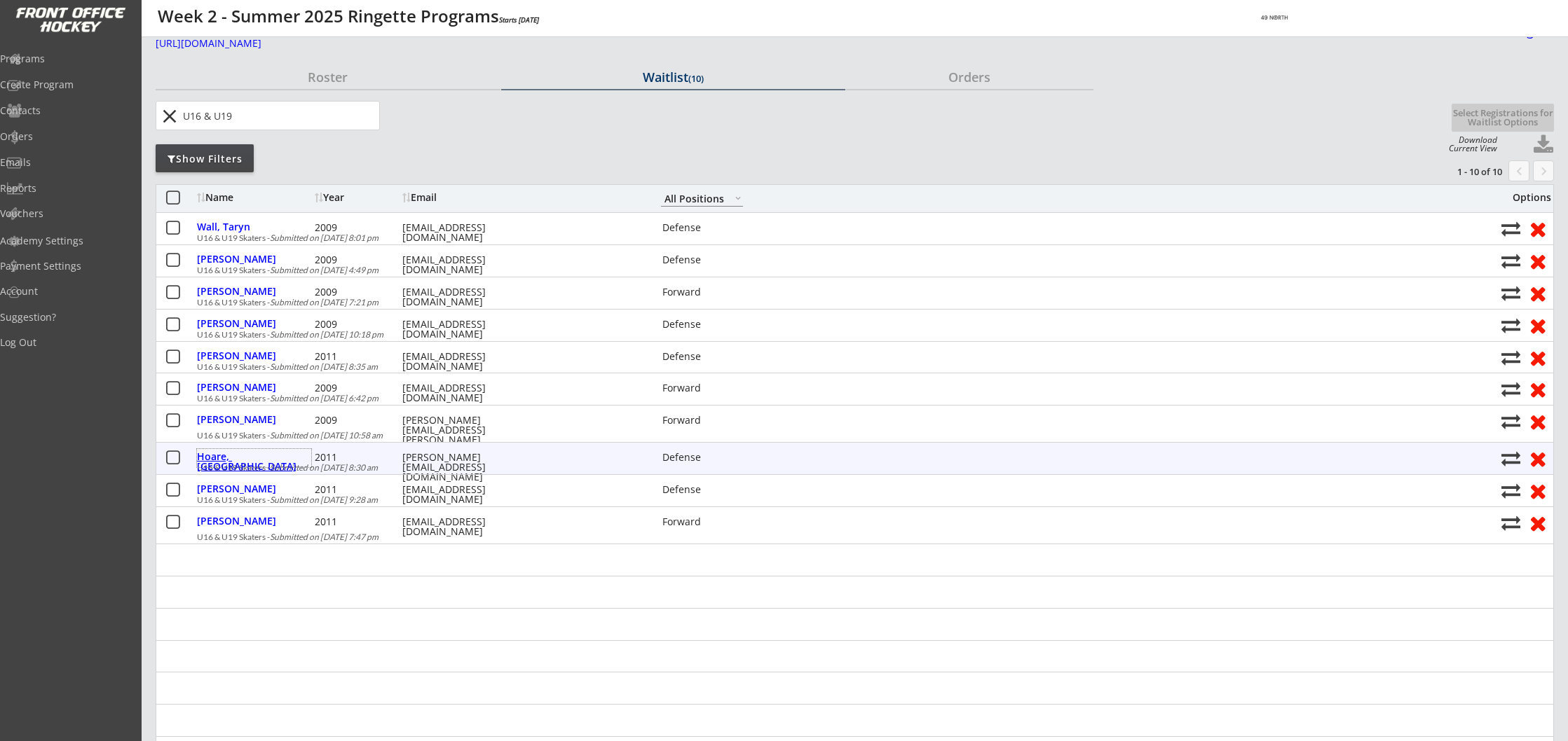
select select ""Defense""
type input "Pistachio, Cashew, Pecan, Walnut"
type input "[PERSON_NAME]"
type input "[PHONE_NUMBER]"
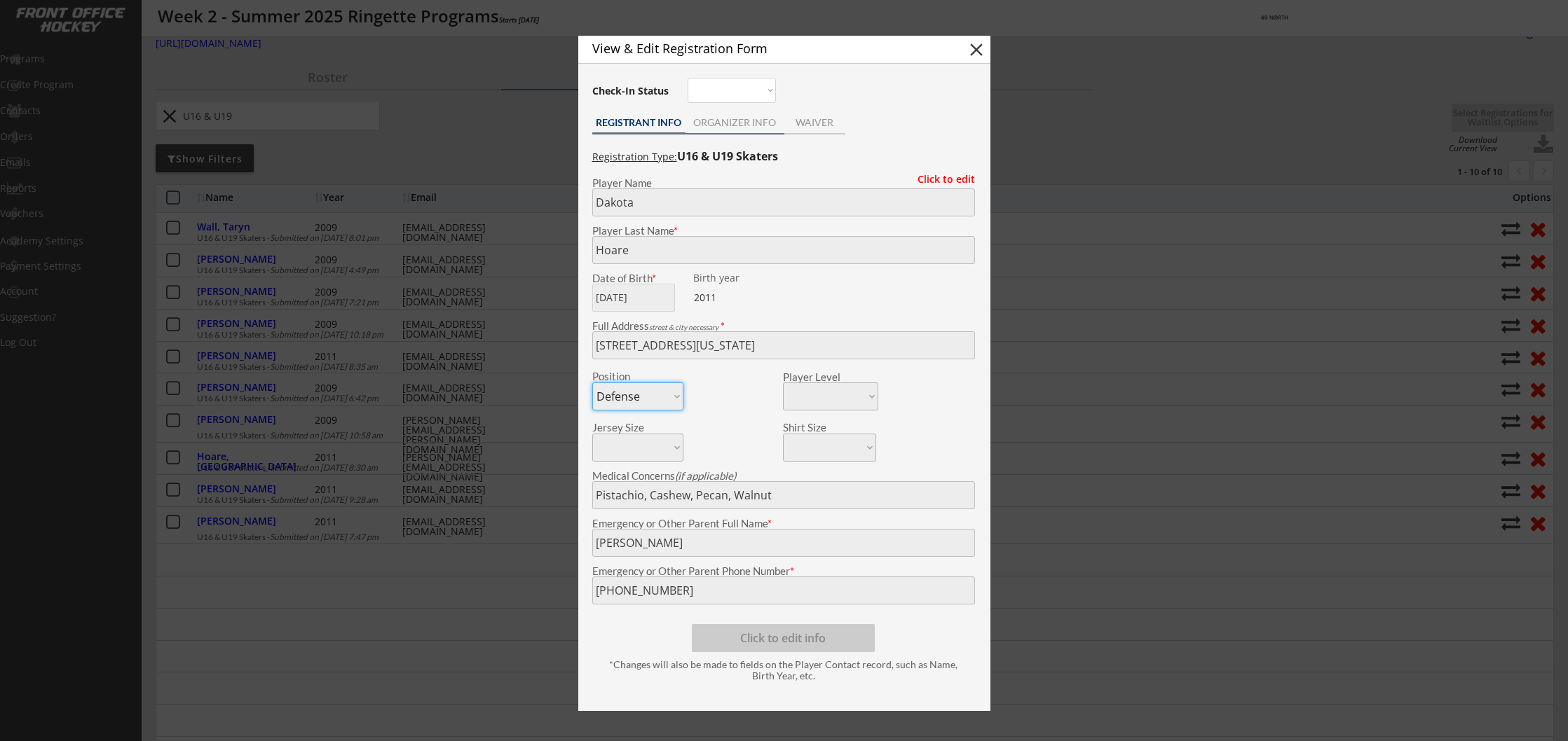
click at [734, 122] on div "ORGANIZER INFO" at bounding box center [735, 122] width 99 height 10
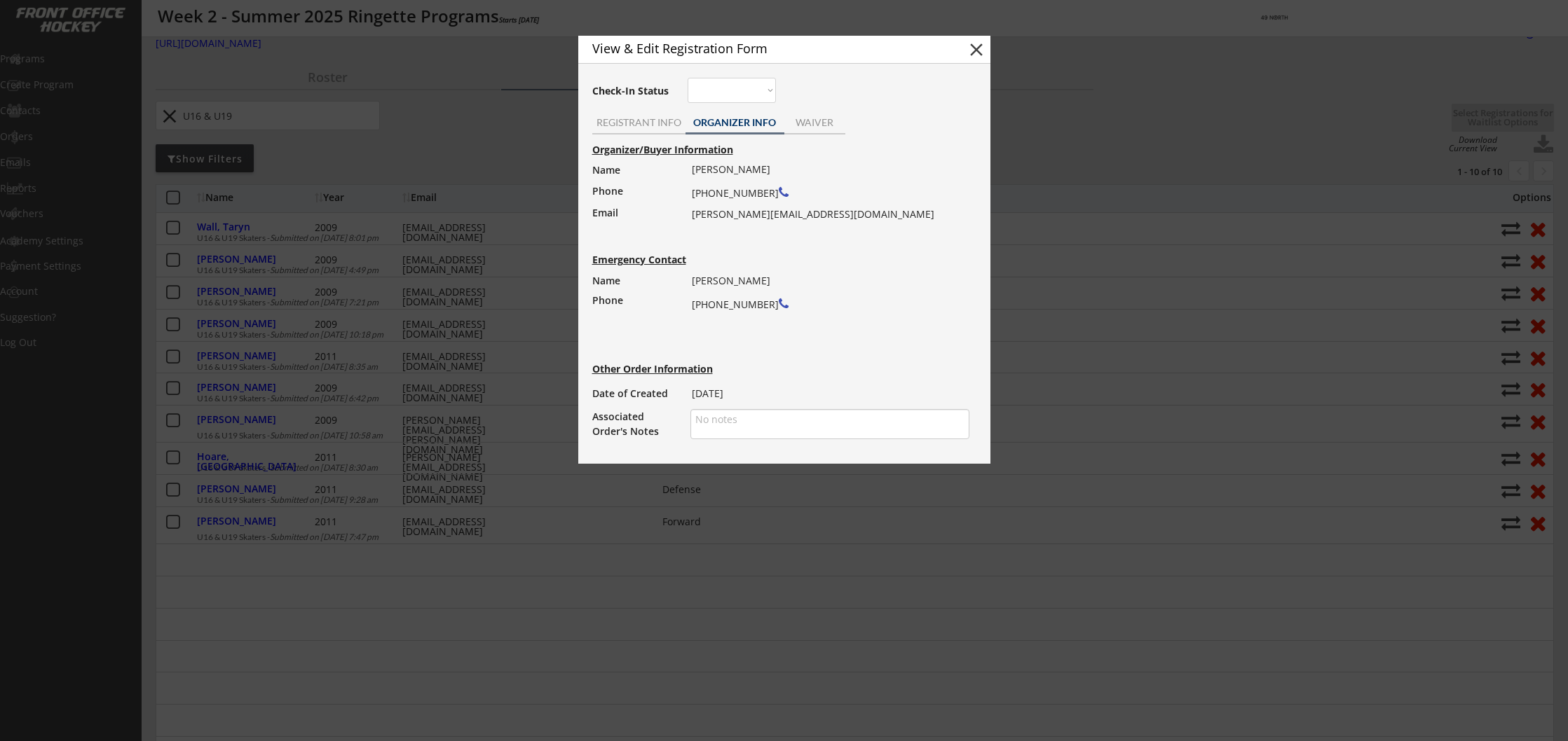
click at [977, 52] on button "close" at bounding box center [976, 49] width 21 height 21
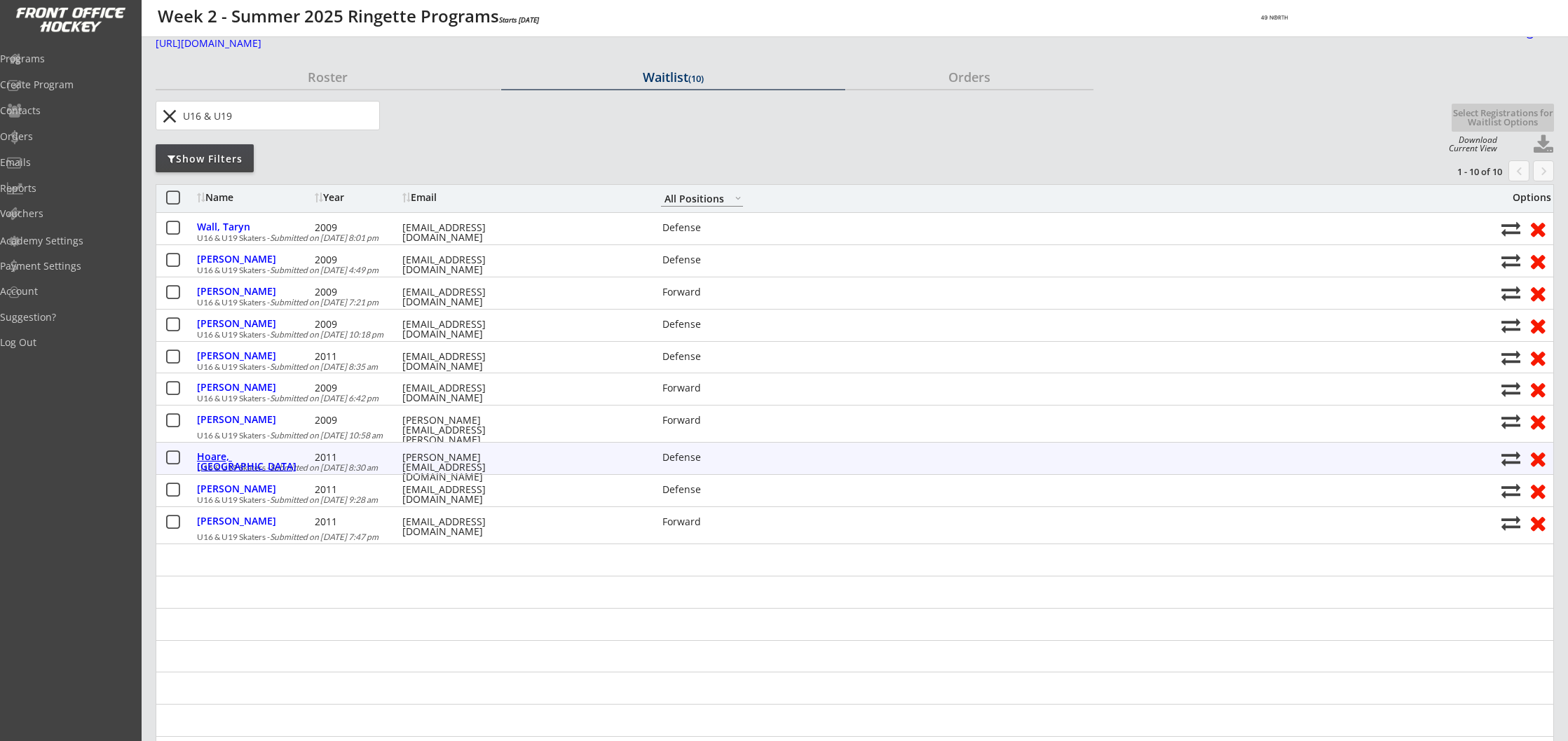
click at [253, 456] on div "Hoare, [GEOGRAPHIC_DATA]" at bounding box center [254, 461] width 115 height 20
type input "Dakota"
type input "Hoare"
type input "[DATE]"
type input "[STREET_ADDRESS][US_STATE]"
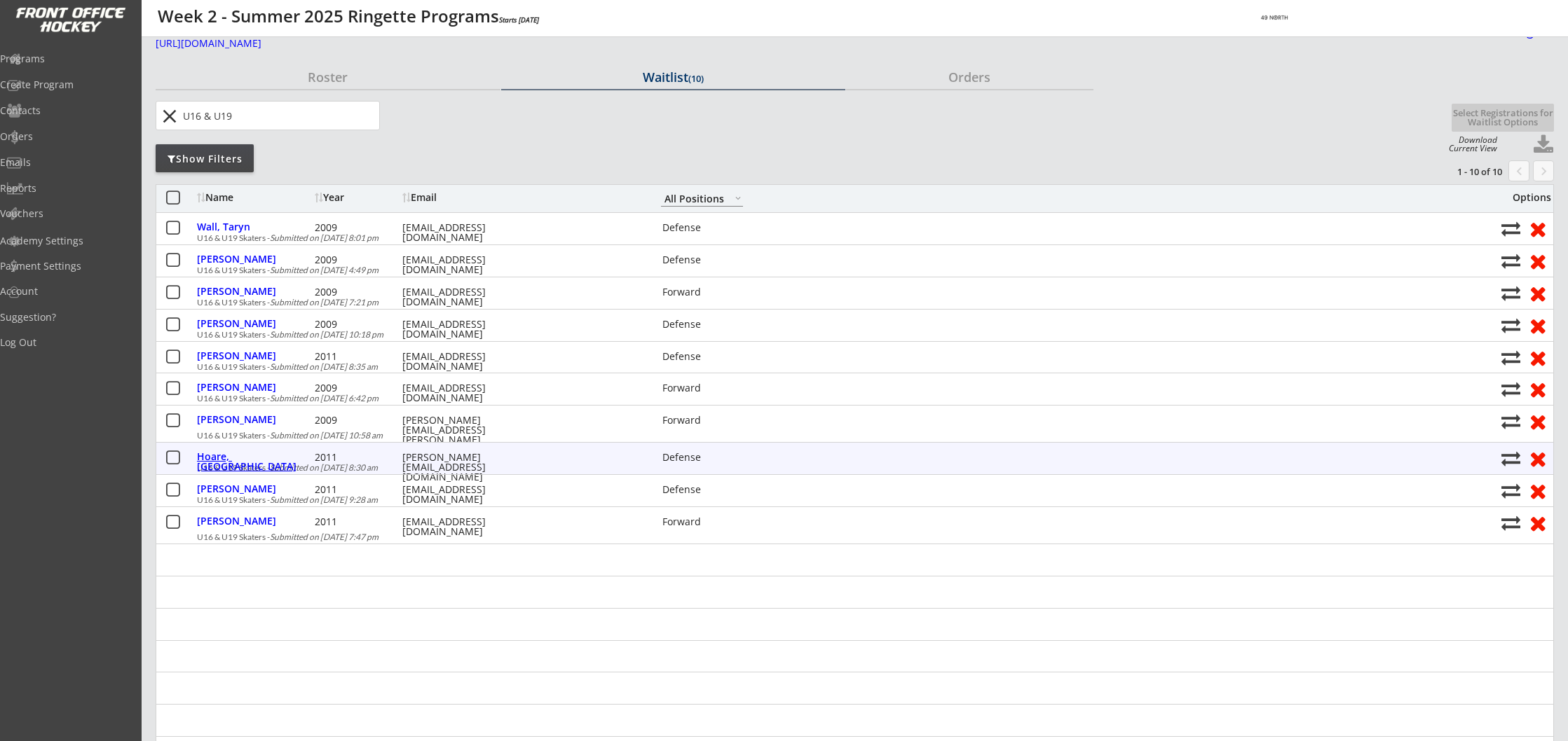
select select ""Defense""
type input "Pistachio, Cashew, Pecan, Walnut"
type input "[PERSON_NAME]"
type input "[PHONE_NUMBER]"
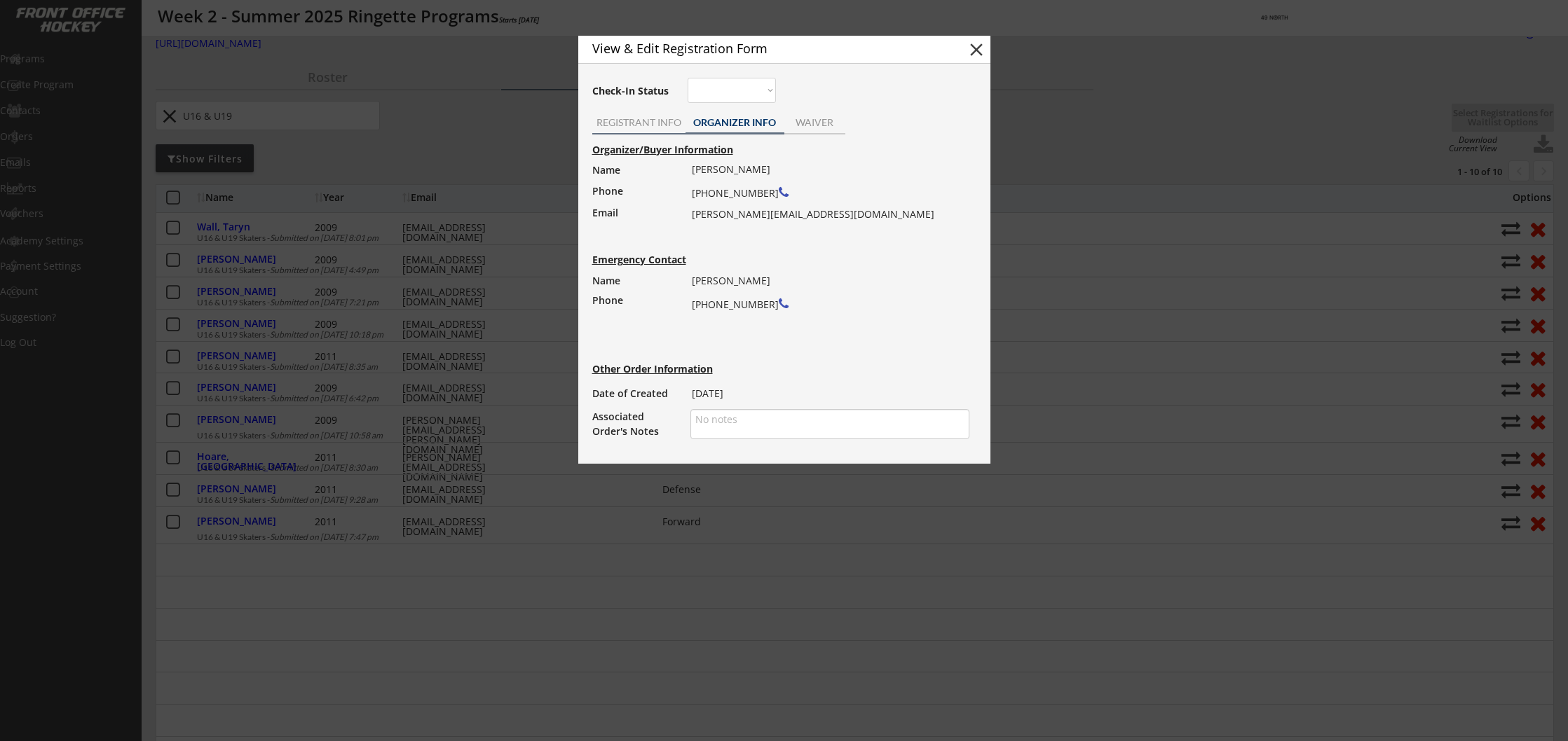
click at [640, 121] on div "REGISTRANT INFO" at bounding box center [639, 122] width 93 height 10
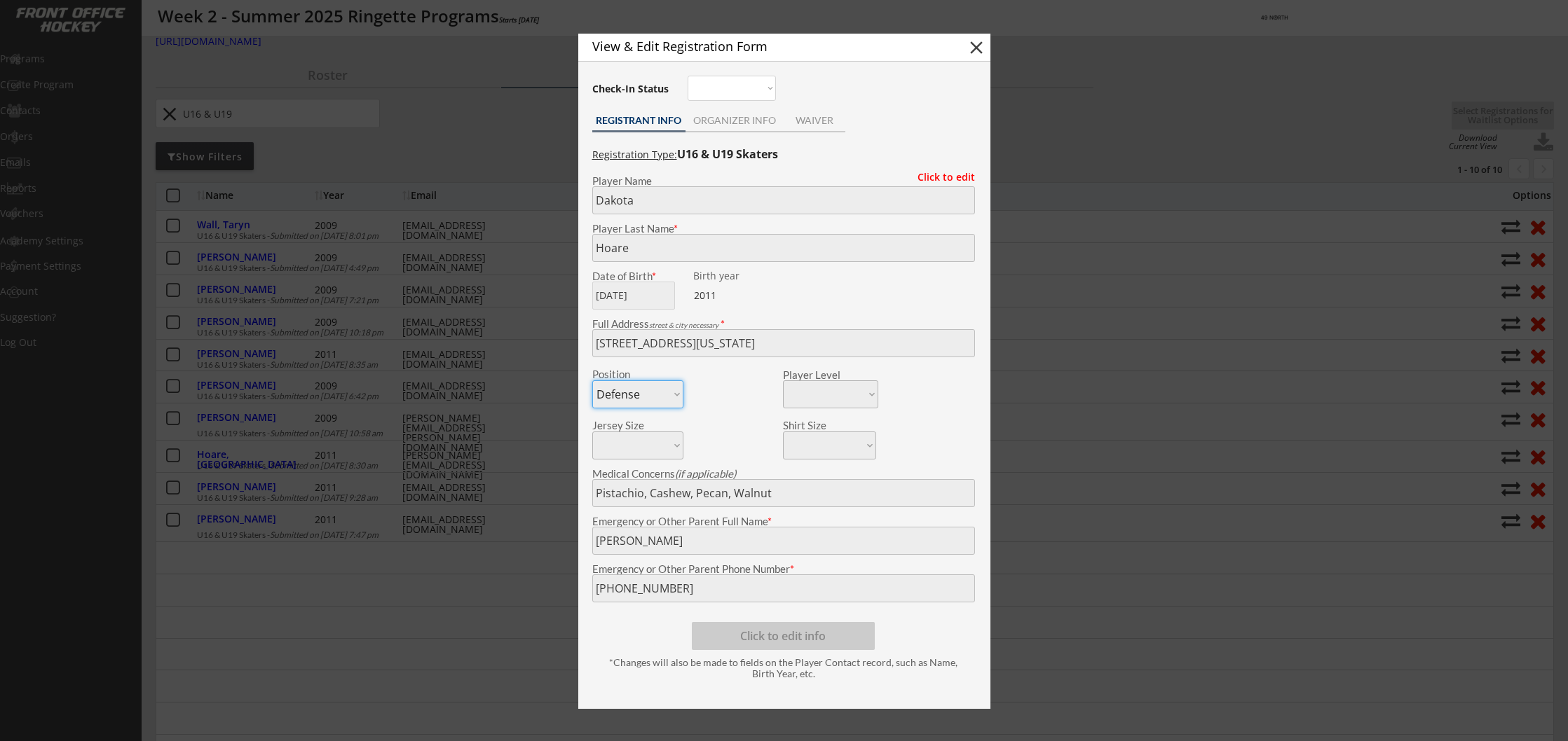
scroll to position [10, 0]
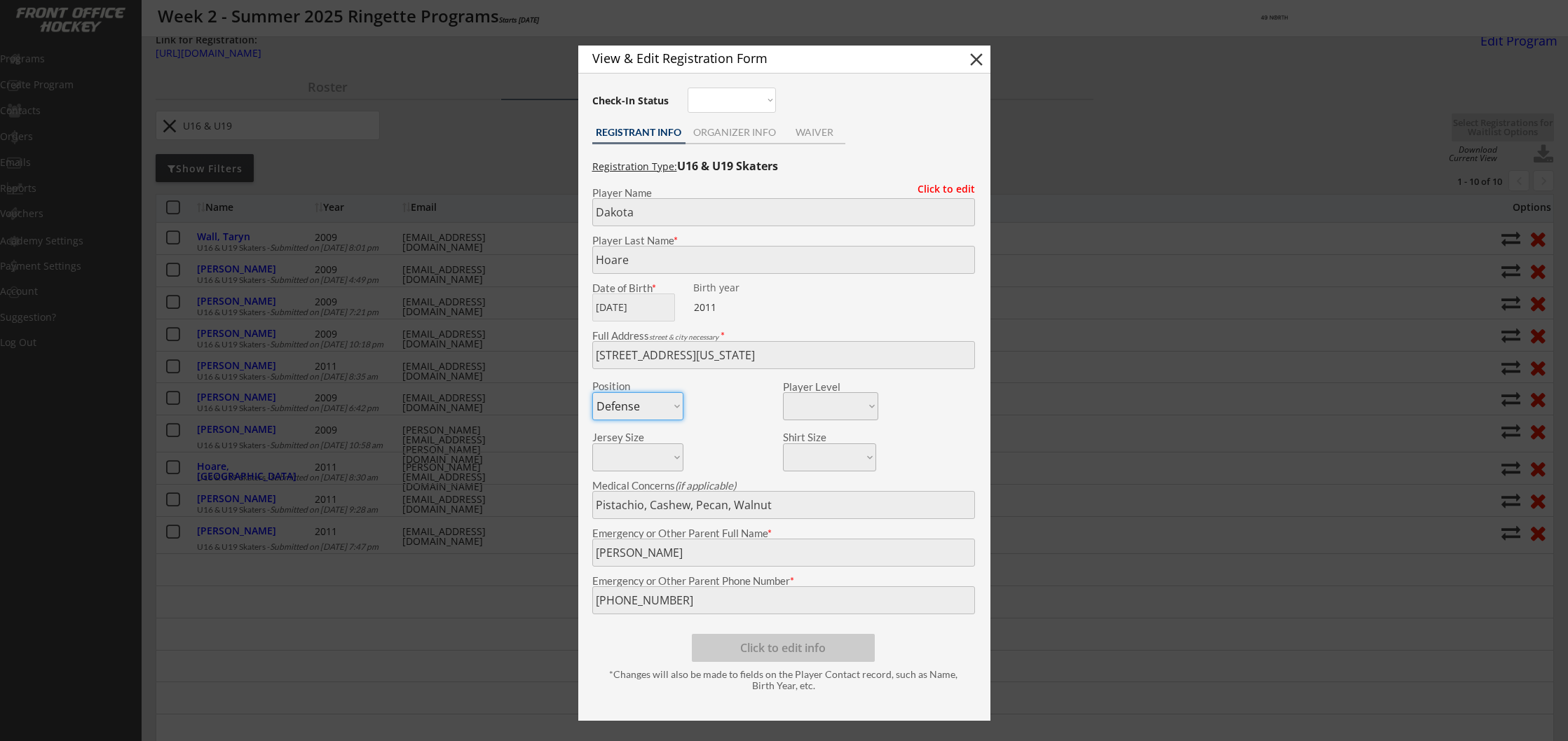
click at [981, 57] on button "close" at bounding box center [976, 59] width 21 height 21
select select ""PLACEHOLDER_1427118222253""
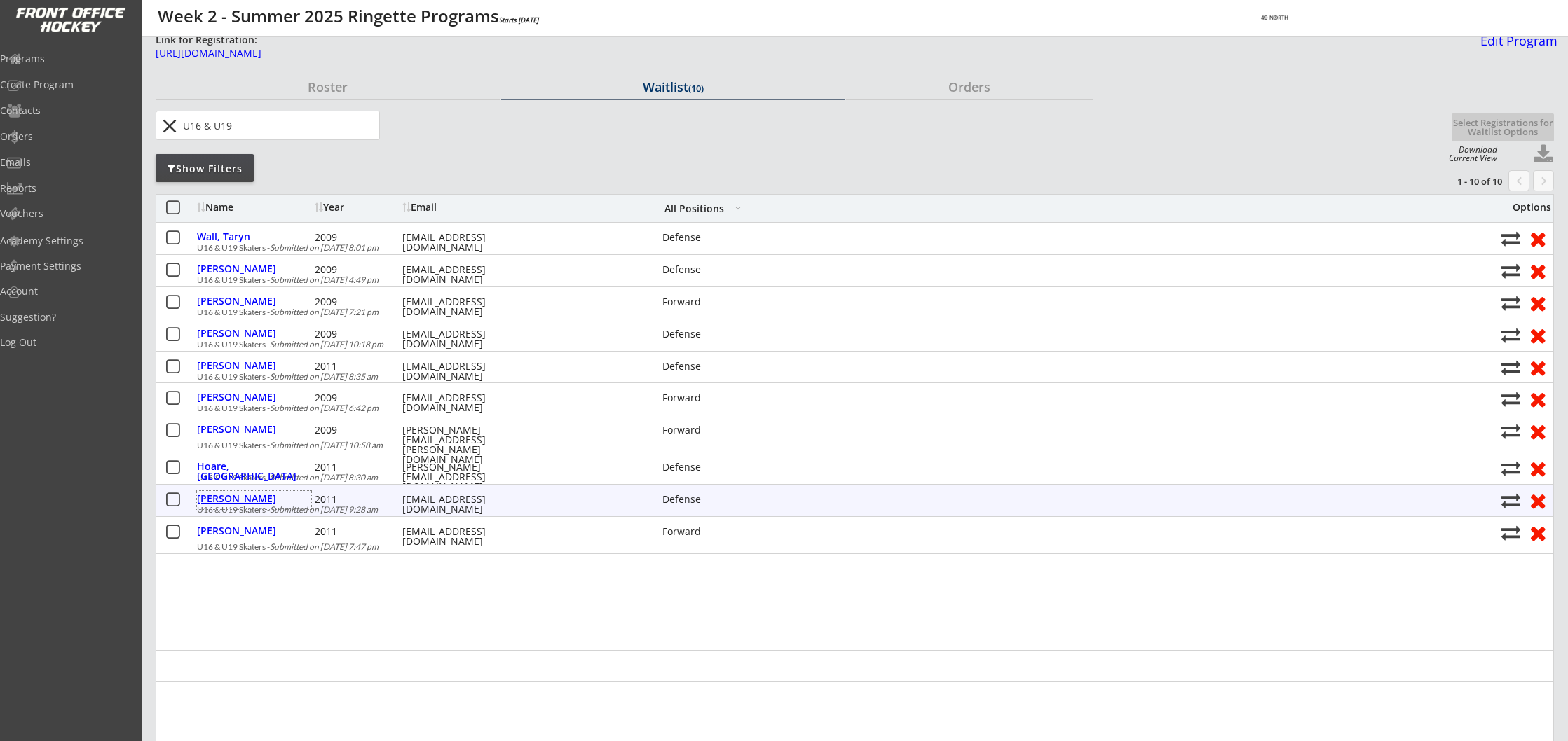
click at [244, 498] on div "[PERSON_NAME]" at bounding box center [254, 498] width 115 height 10
type input "Willow"
type input "[PERSON_NAME]"
type input "[DATE]"
type input "Co Southwest, [STREET_ADDRESS]"
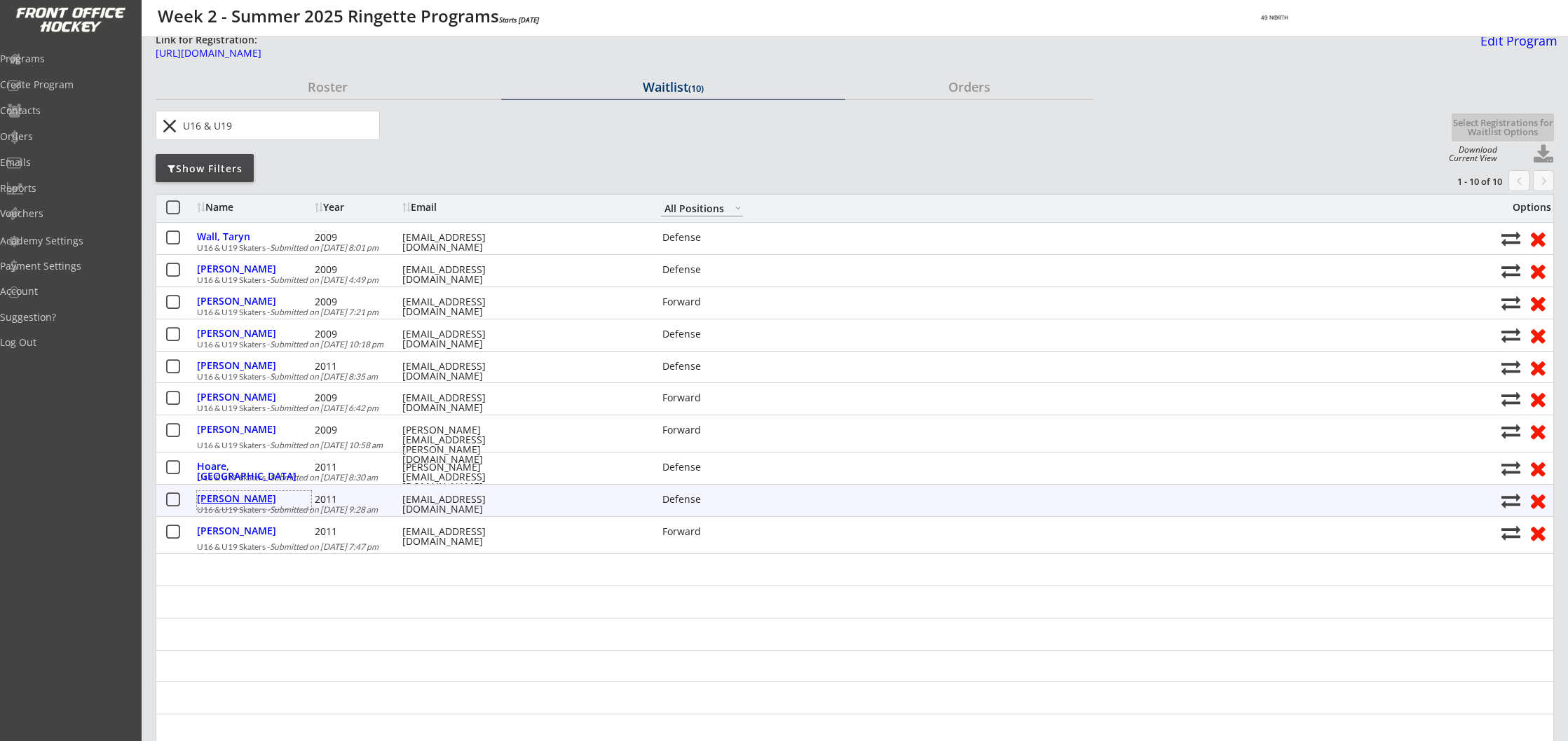
select select ""Defense""
type input "[PERSON_NAME]"
type input "[PHONE_NUMBER]"
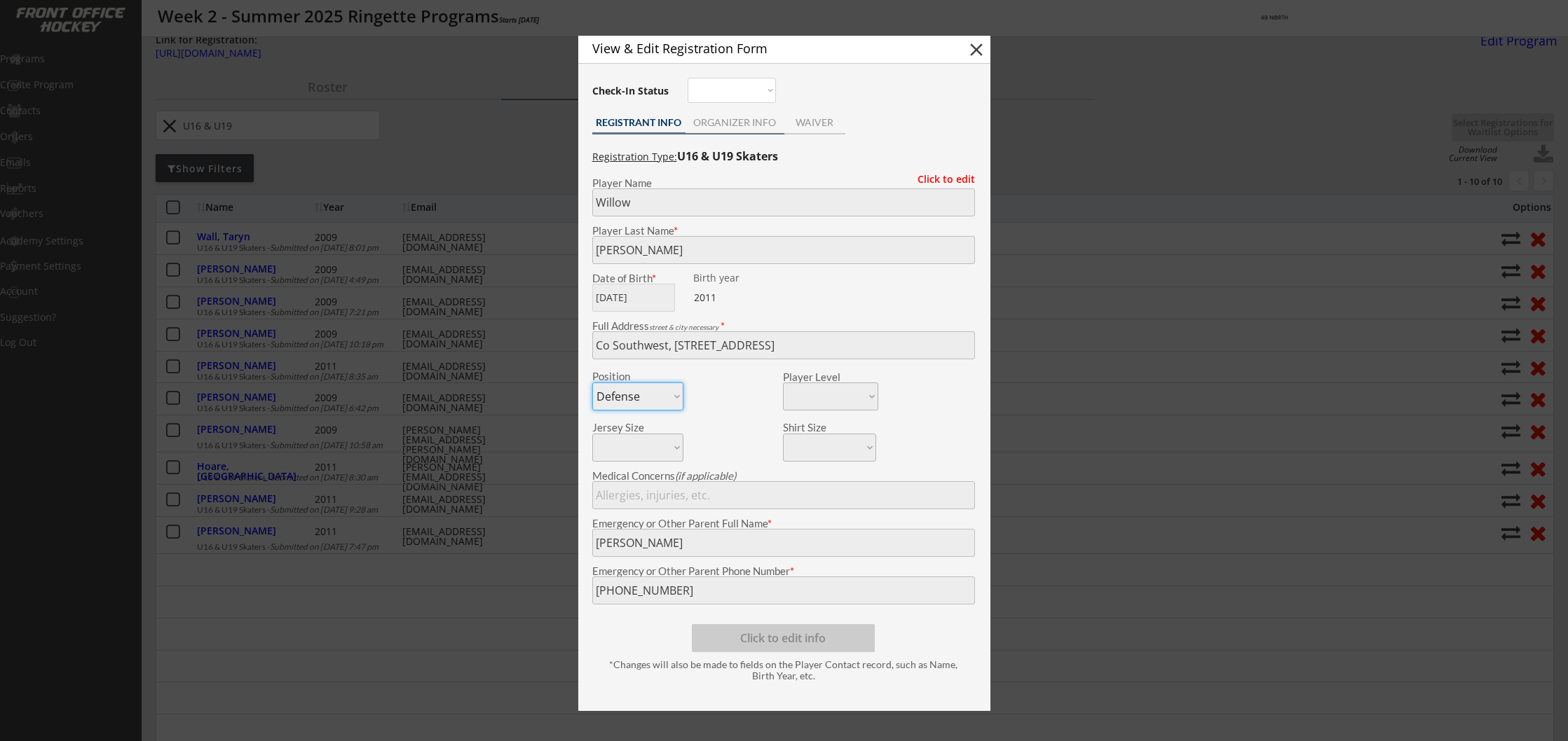
click at [738, 122] on div "ORGANIZER INFO" at bounding box center [735, 122] width 99 height 10
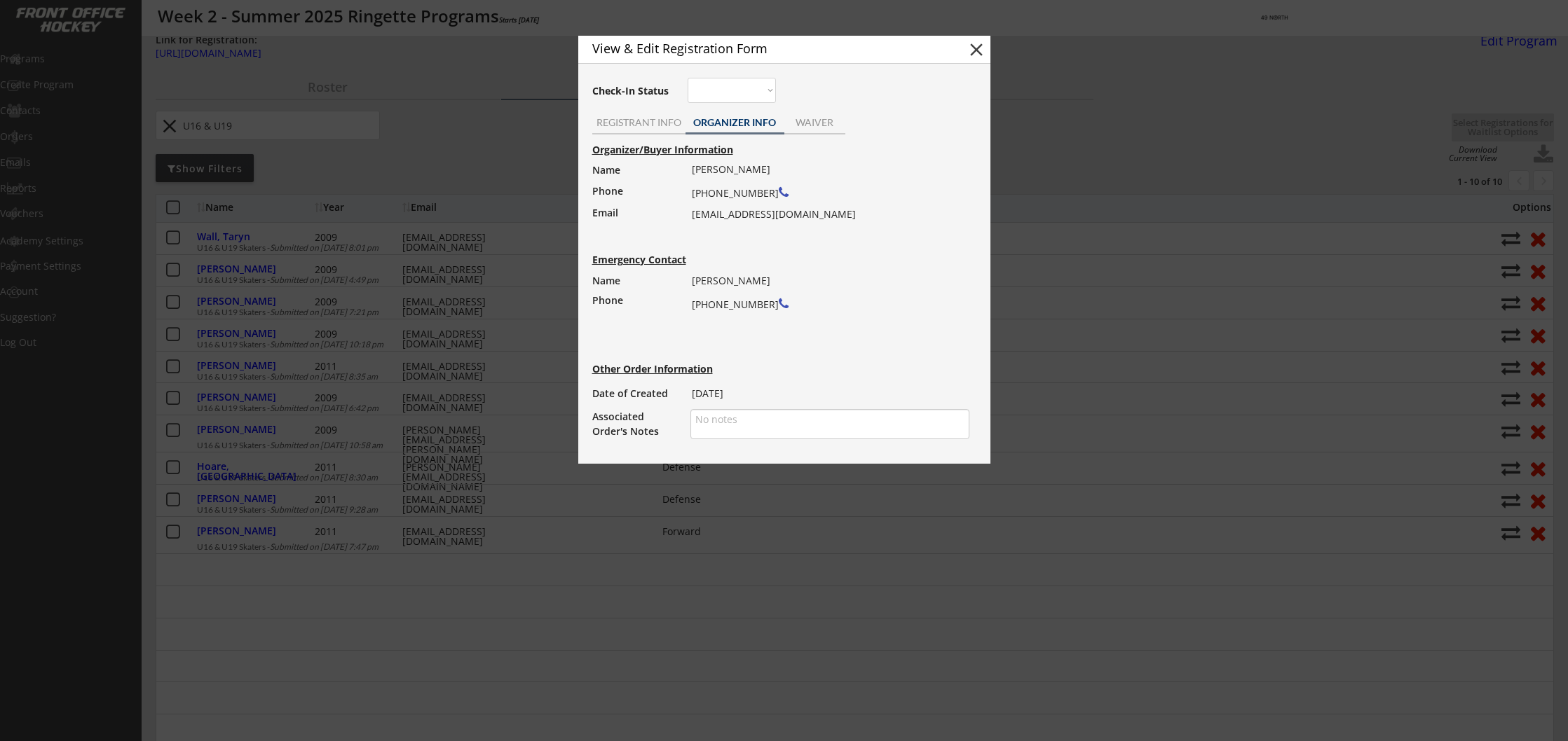
click at [977, 44] on button "close" at bounding box center [976, 49] width 21 height 21
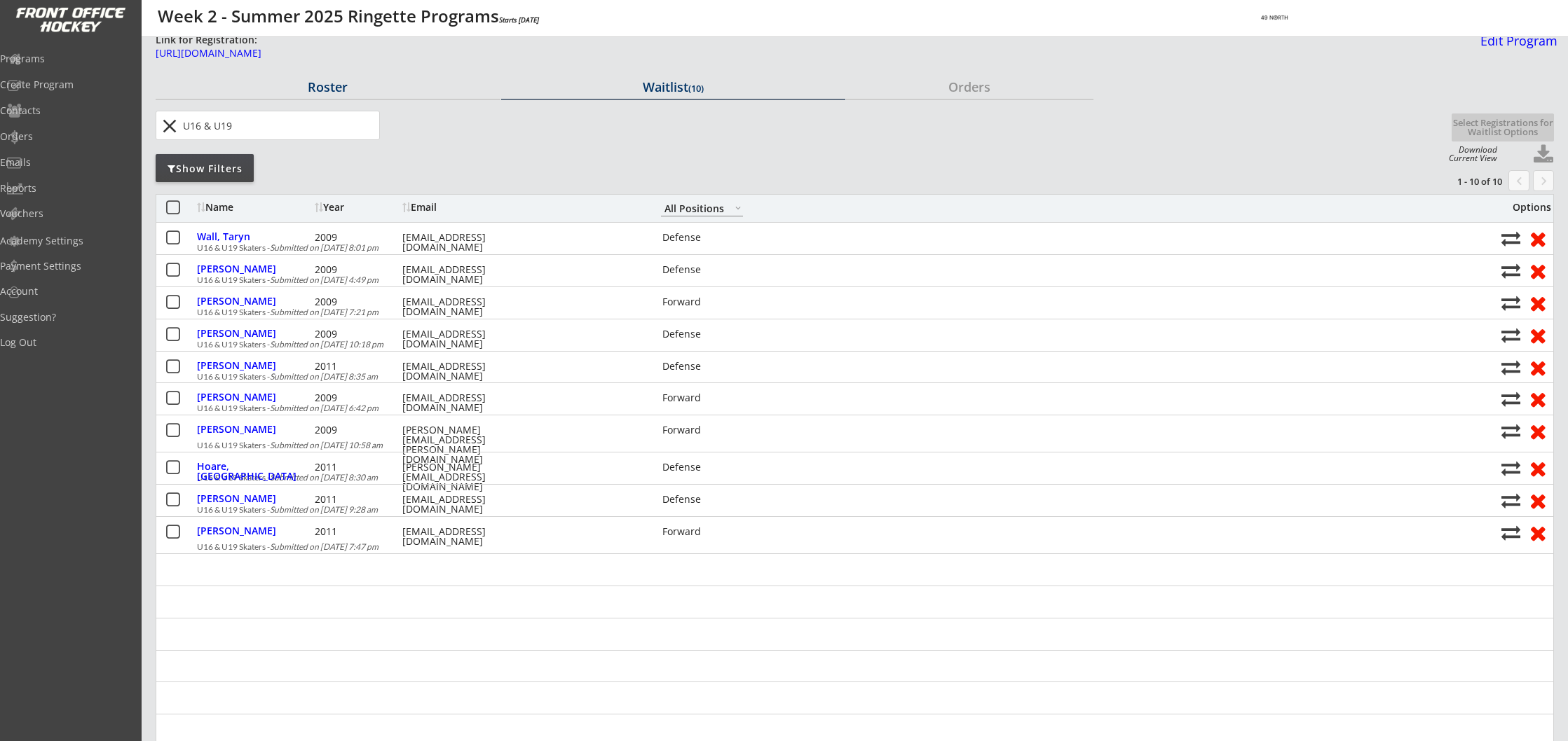
click at [327, 87] on div "Roster" at bounding box center [328, 87] width 345 height 12
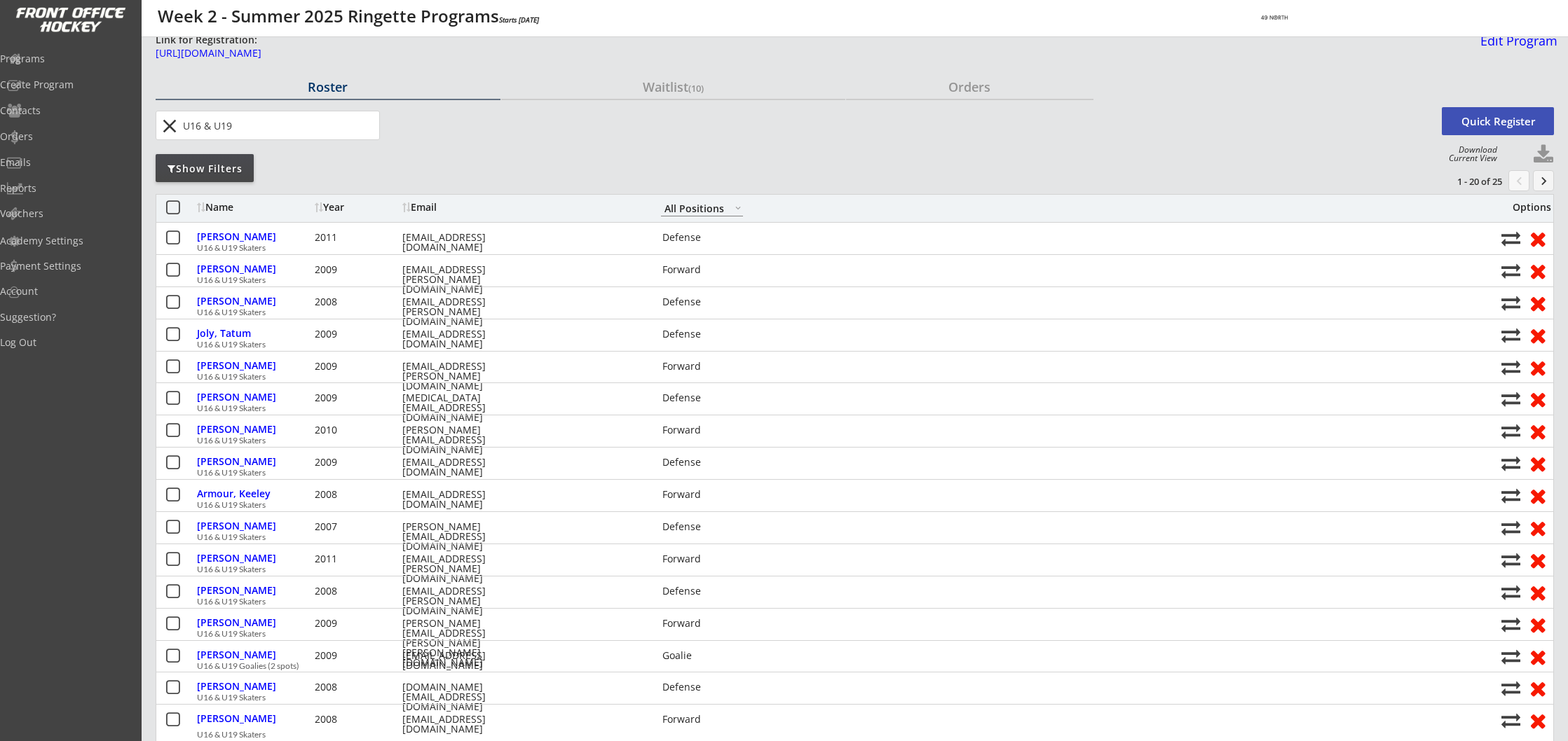
click at [231, 125] on input "input" at bounding box center [279, 125] width 199 height 28
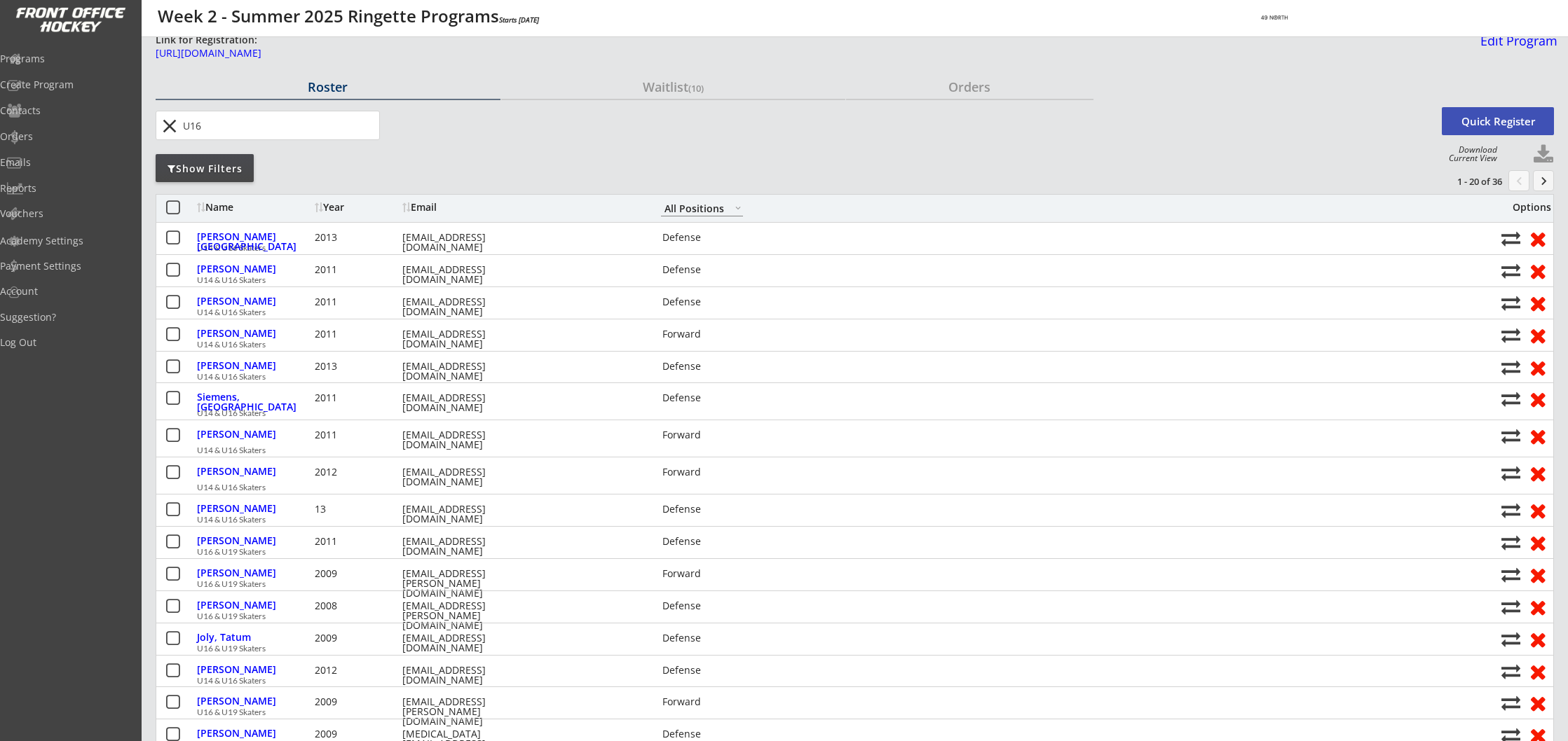
click at [184, 124] on input "input" at bounding box center [279, 125] width 199 height 28
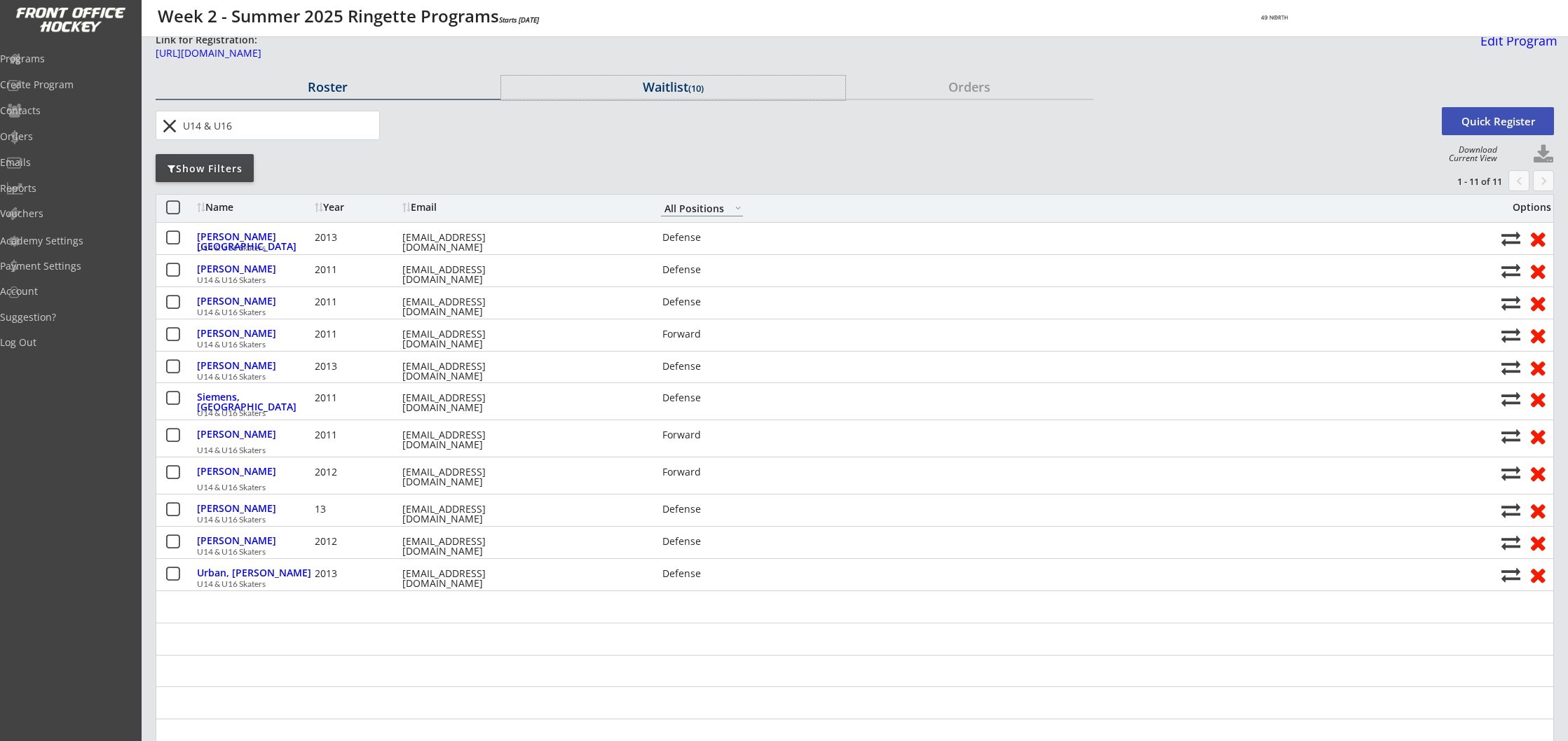
click at [676, 88] on div "Waitlist (10)" at bounding box center [674, 87] width 345 height 12
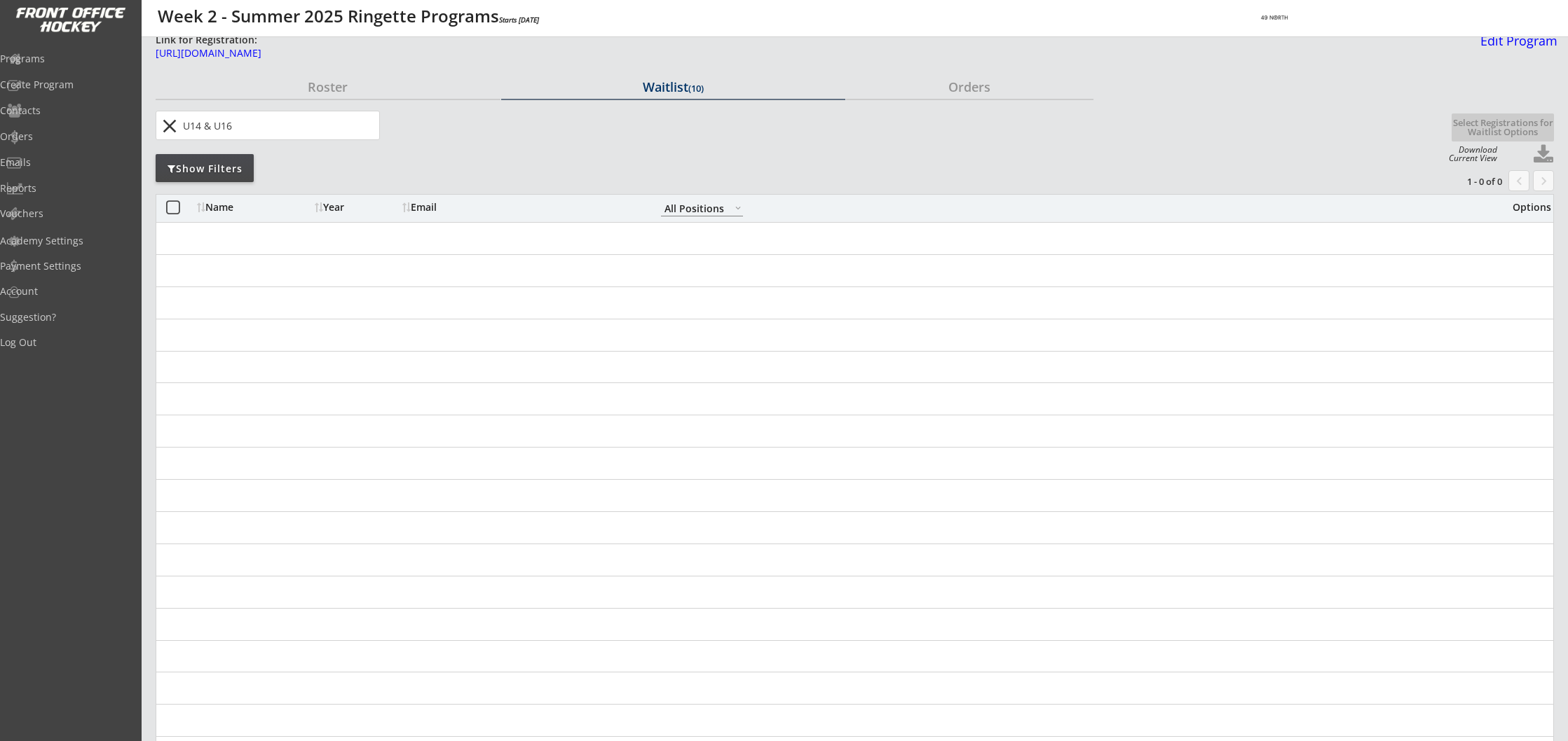
click at [214, 123] on input "input" at bounding box center [279, 125] width 199 height 28
type input "U16"
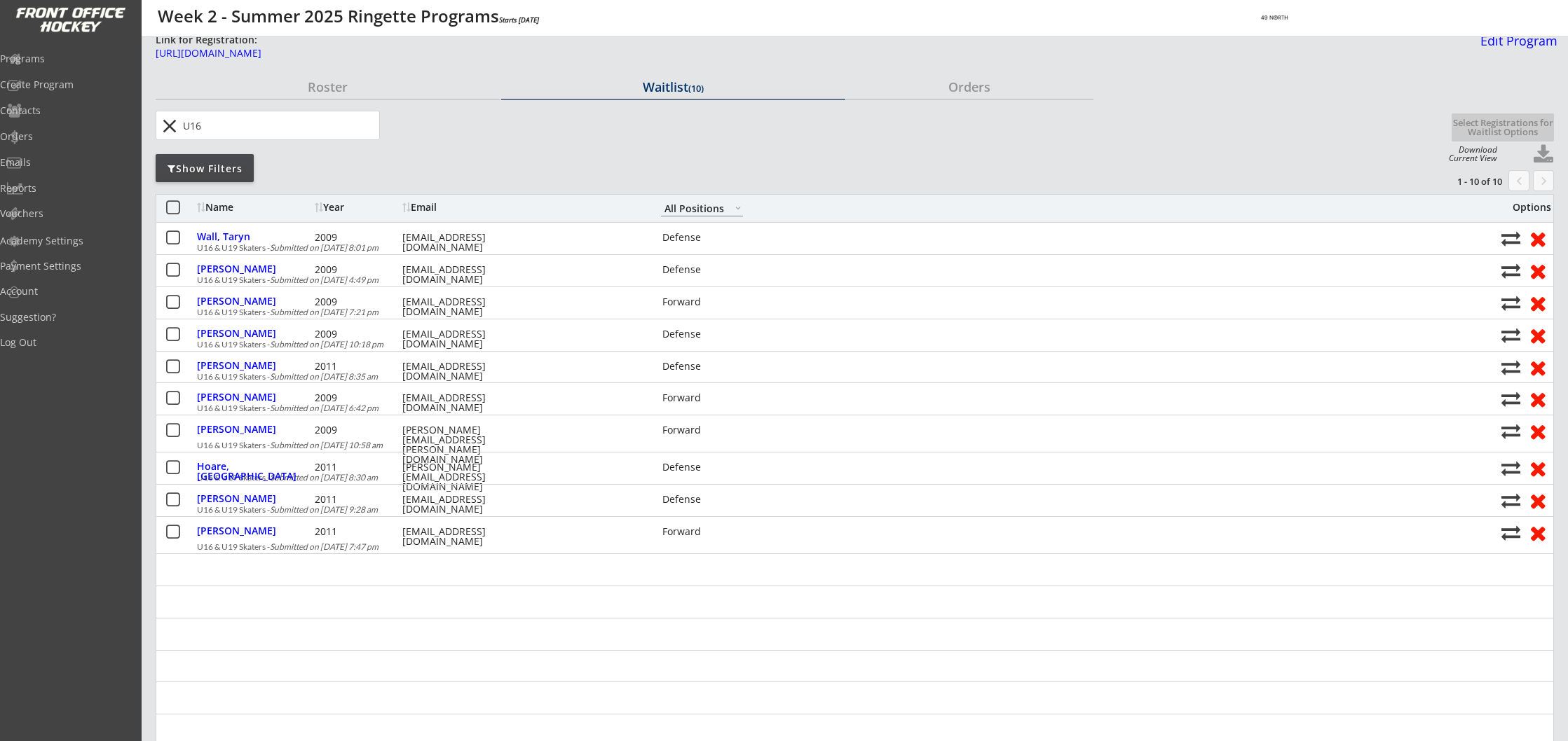
click at [214, 125] on input "input" at bounding box center [279, 125] width 199 height 28
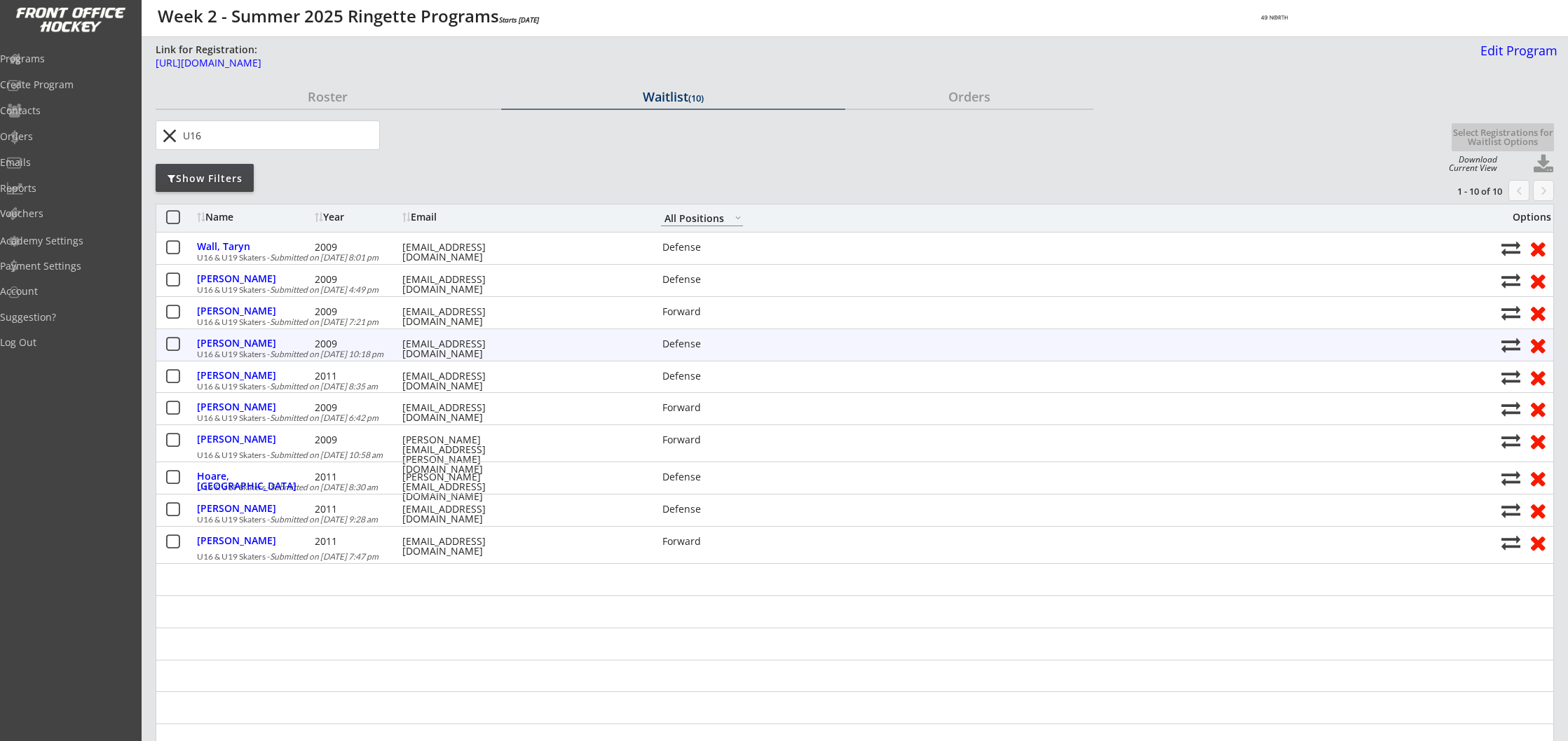
select select ""All Positions""
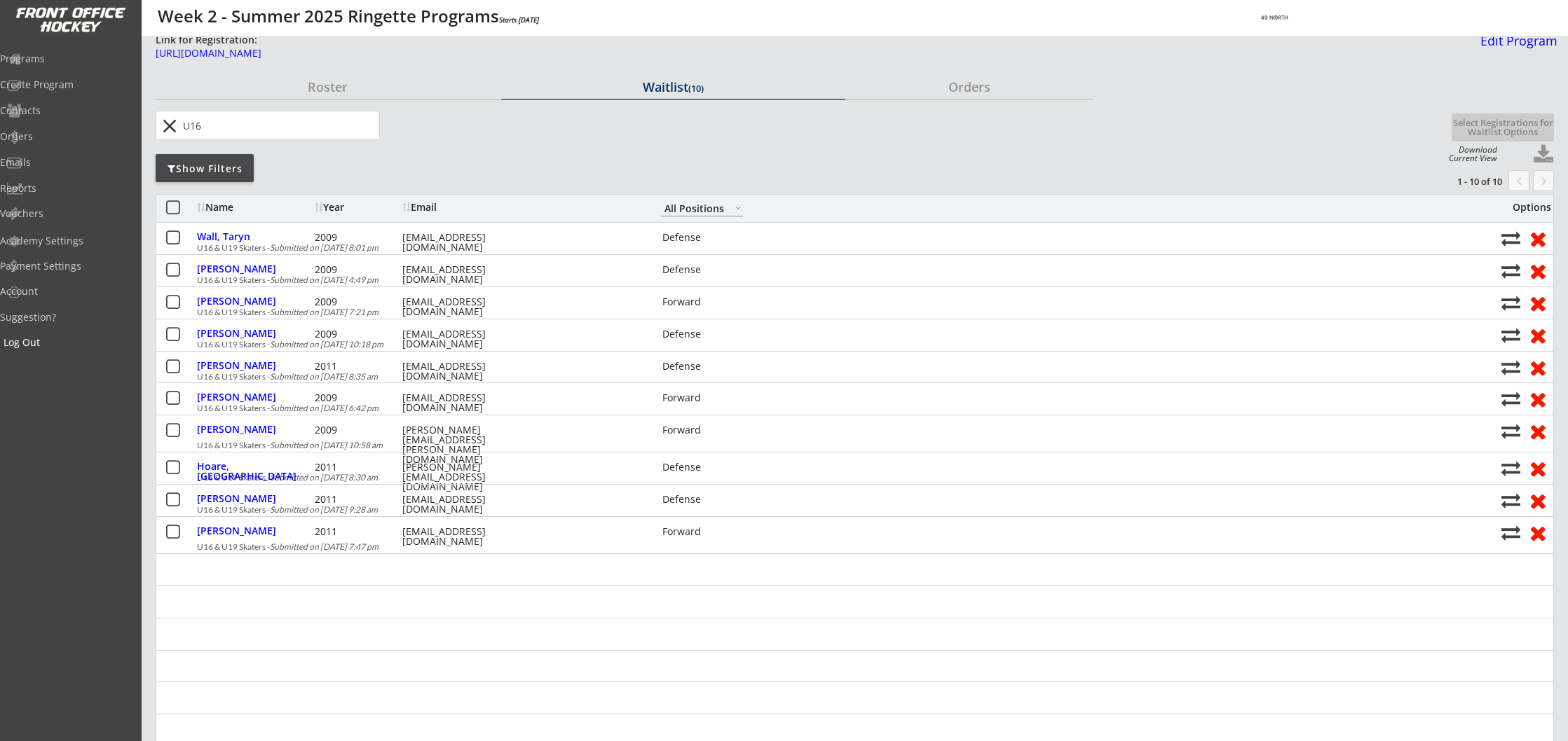
type input "U16"
click at [51, 346] on div "Log Out" at bounding box center [67, 342] width 126 height 10
